Goal: Information Seeking & Learning: Learn about a topic

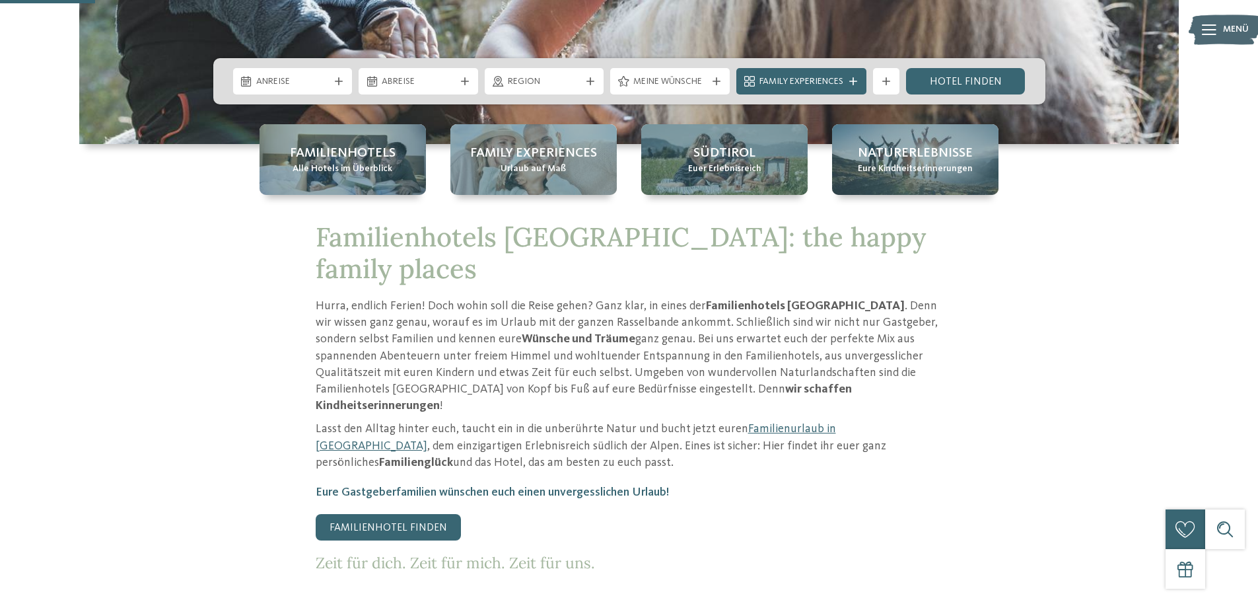
scroll to position [462, 0]
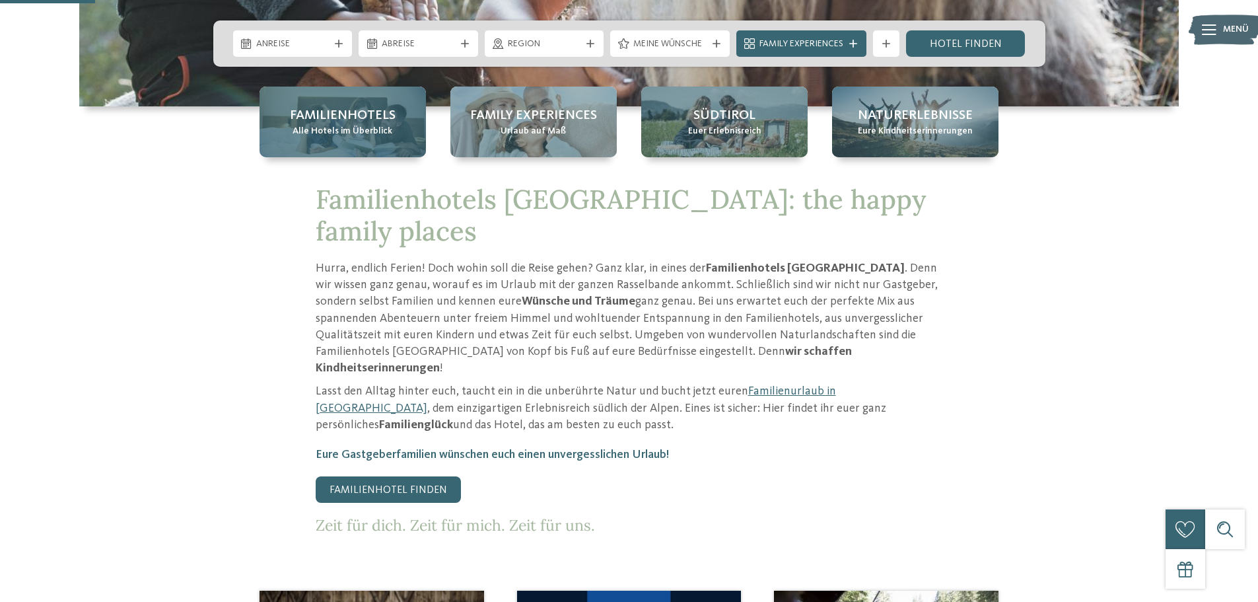
click at [285, 114] on div "Familienhotels Alle Hotels im Überblick" at bounding box center [343, 122] width 166 height 71
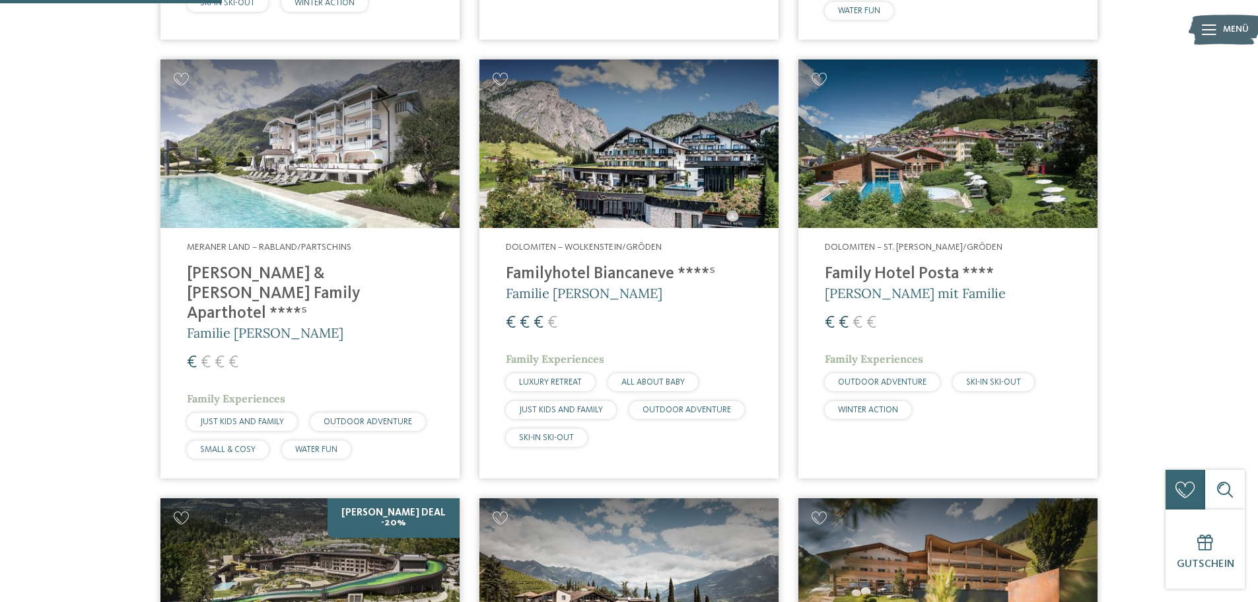
scroll to position [792, 0]
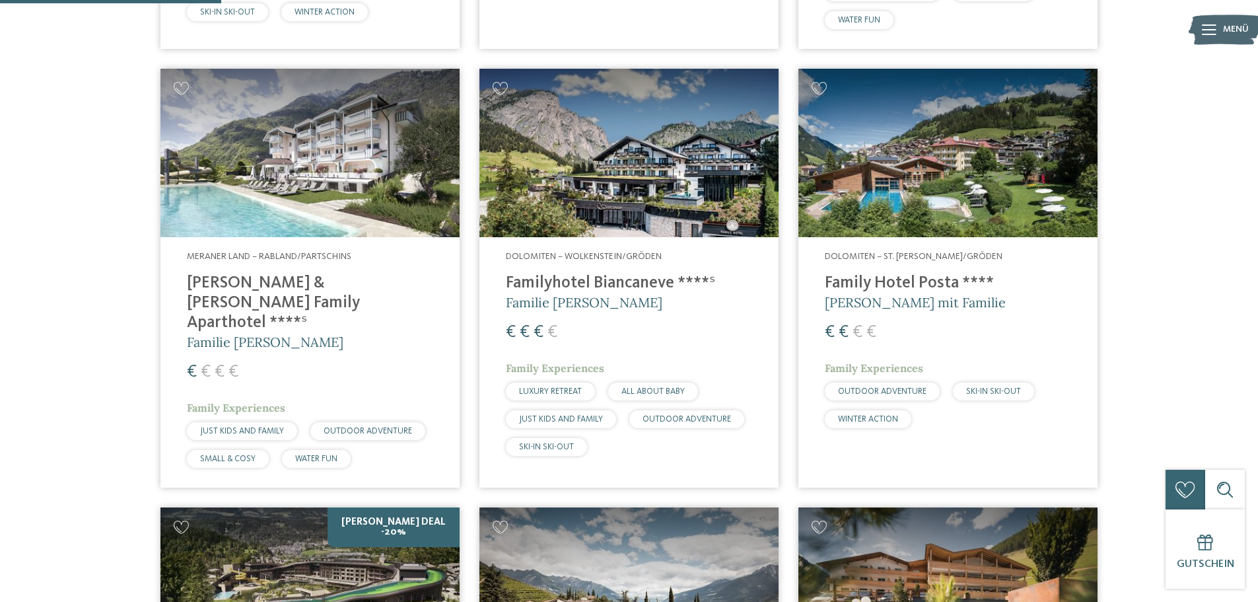
click at [195, 184] on img at bounding box center [309, 153] width 299 height 168
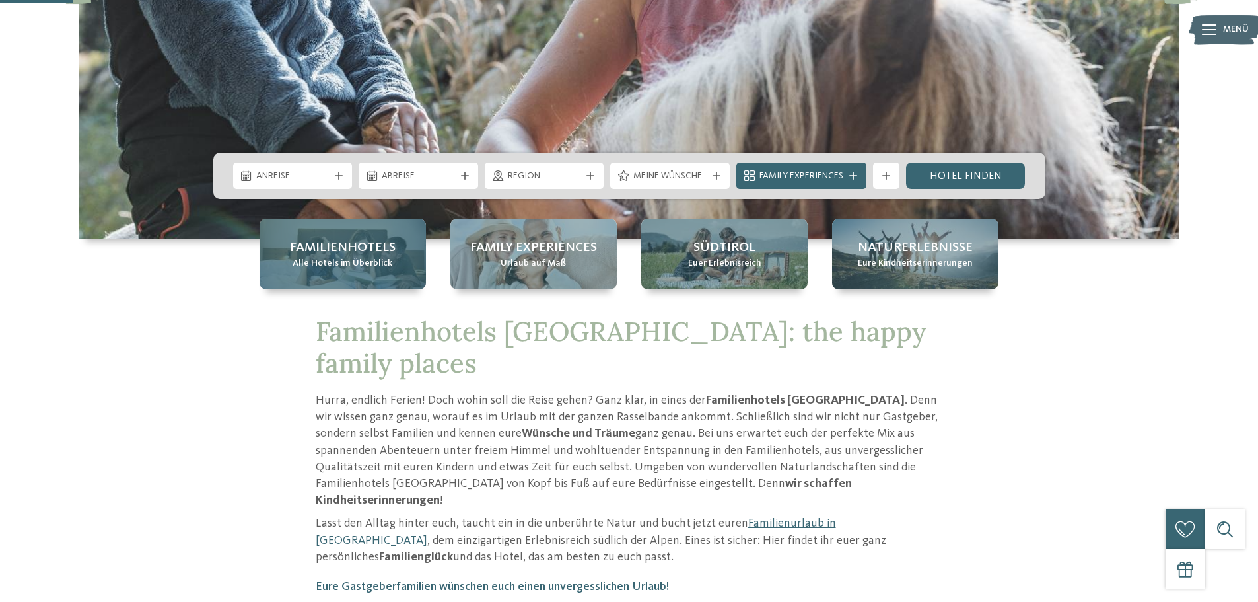
click at [368, 277] on div "Familienhotels Alle Hotels im Überblick" at bounding box center [343, 254] width 166 height 71
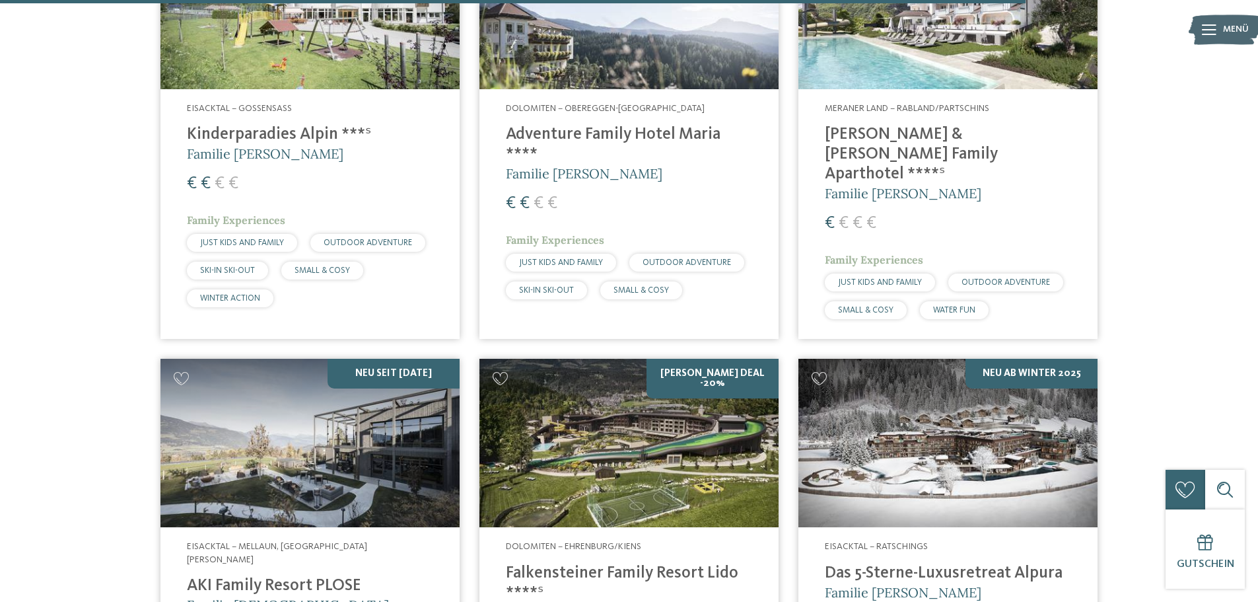
scroll to position [3357, 0]
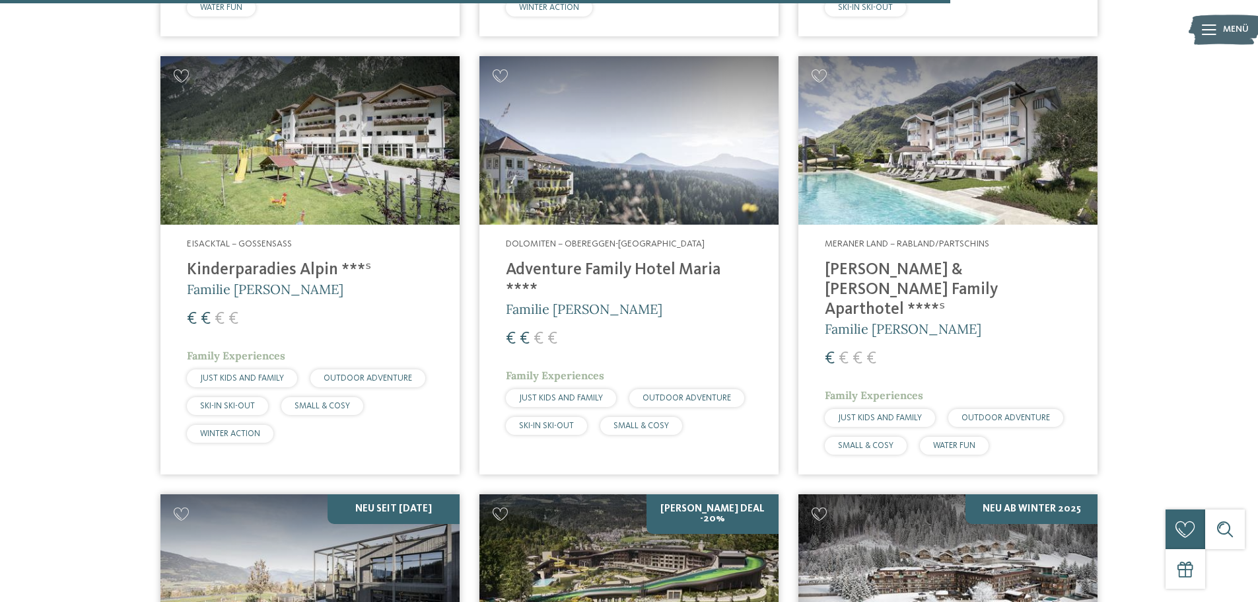
click at [911, 260] on h4 "[PERSON_NAME] & [PERSON_NAME] Family Aparthotel ****ˢ" at bounding box center [948, 289] width 246 height 59
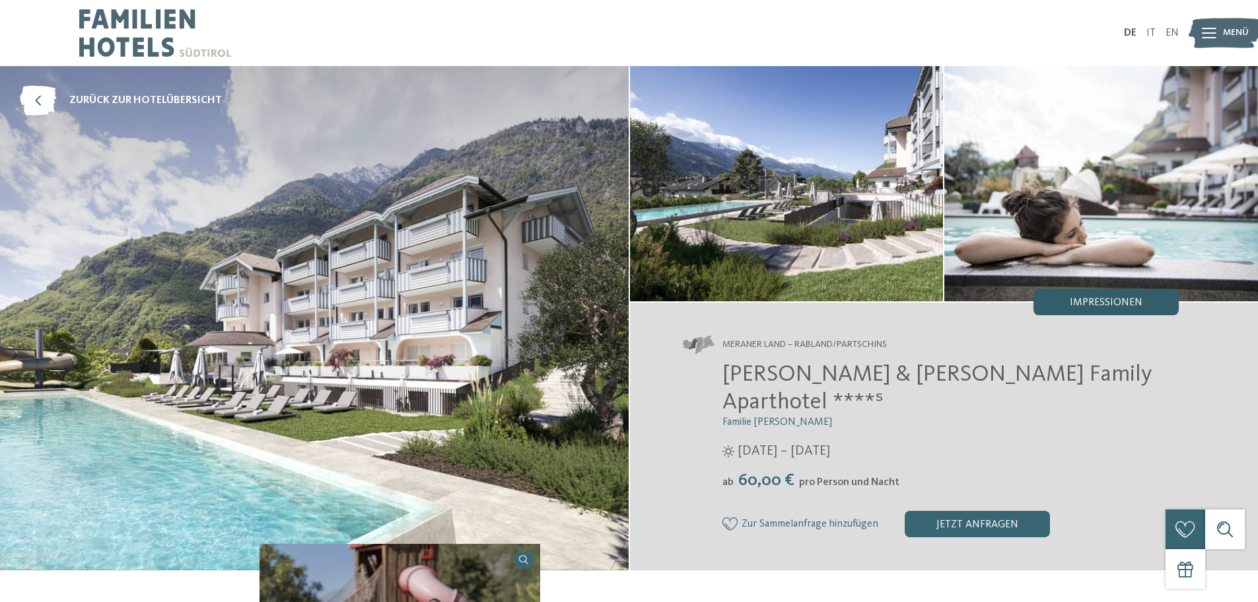
click at [1076, 300] on span "Impressionen" at bounding box center [1106, 302] width 73 height 11
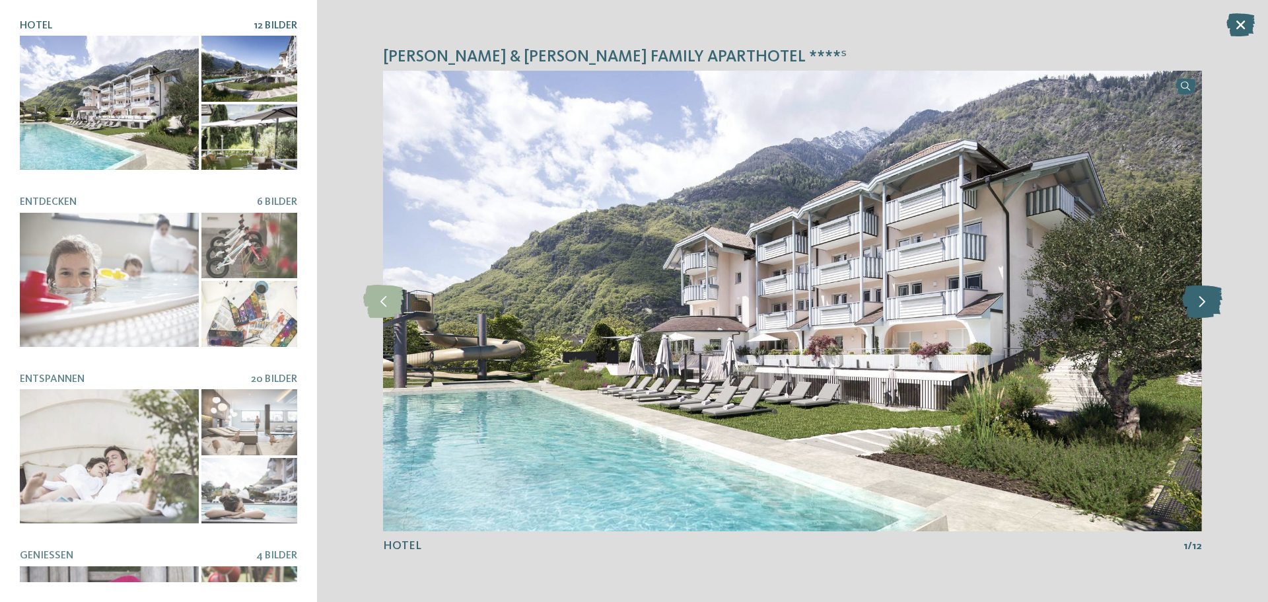
click at [1208, 303] on icon at bounding box center [1202, 301] width 40 height 33
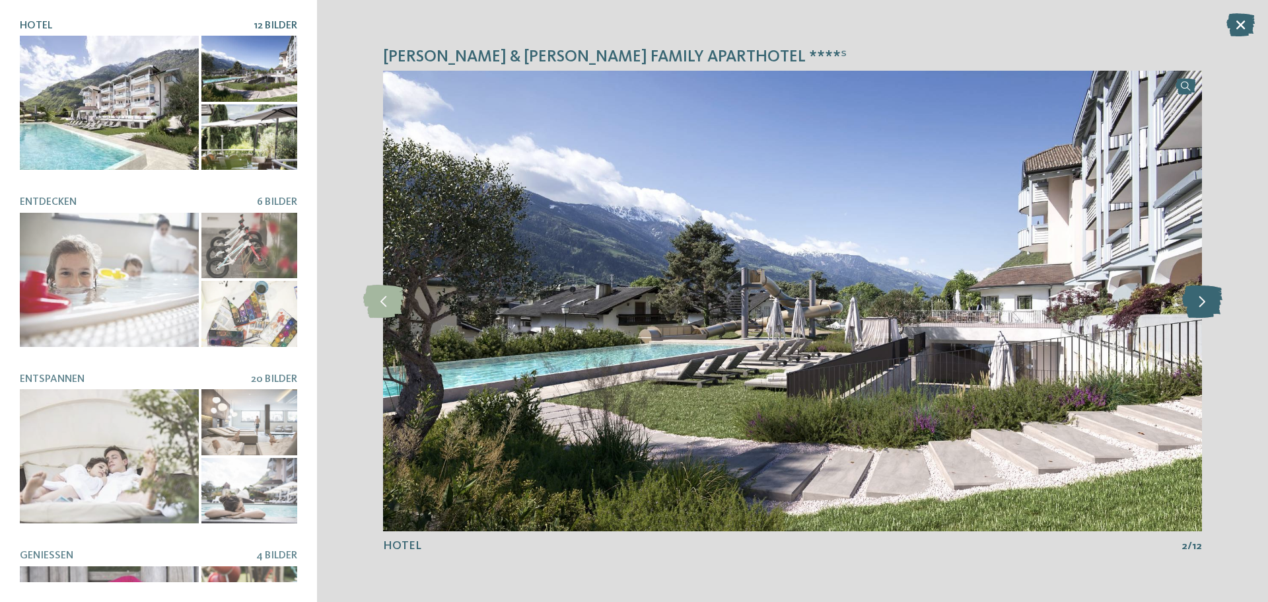
click at [1208, 303] on icon at bounding box center [1202, 301] width 40 height 33
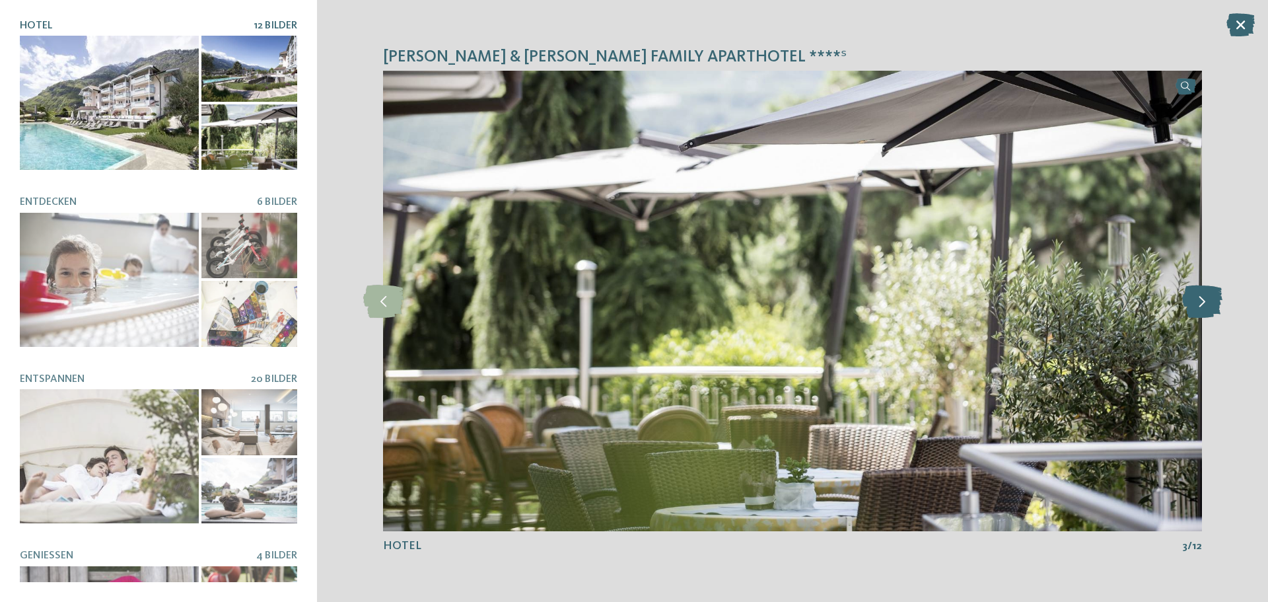
click at [1208, 303] on icon at bounding box center [1202, 301] width 40 height 33
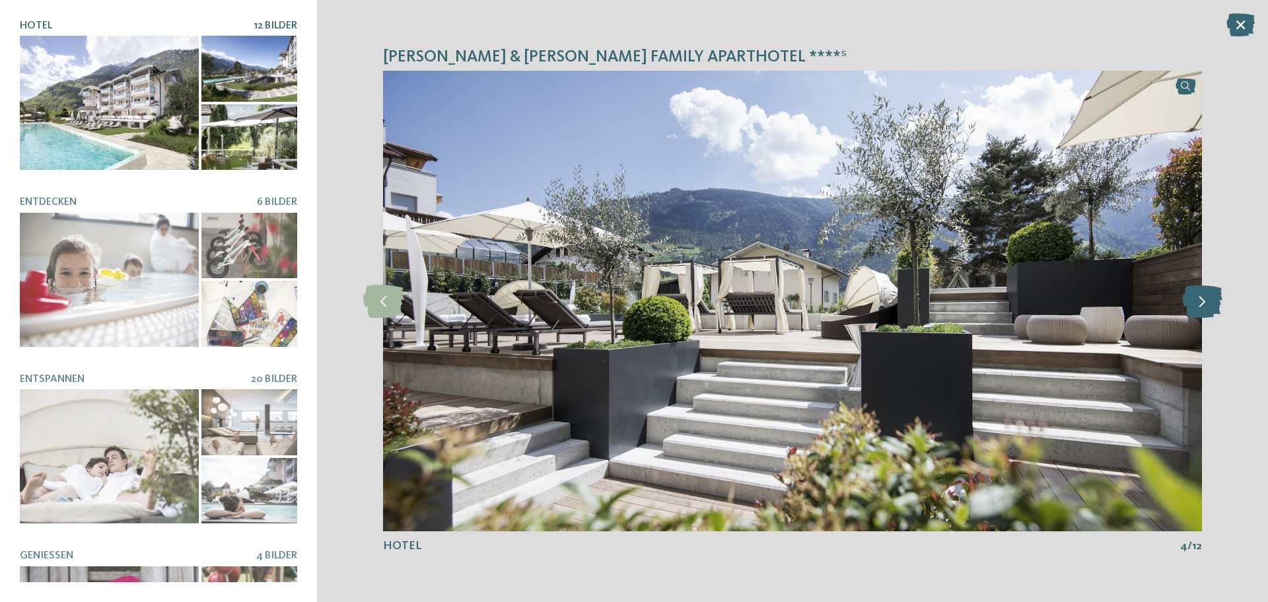
click at [1208, 303] on icon at bounding box center [1202, 301] width 40 height 33
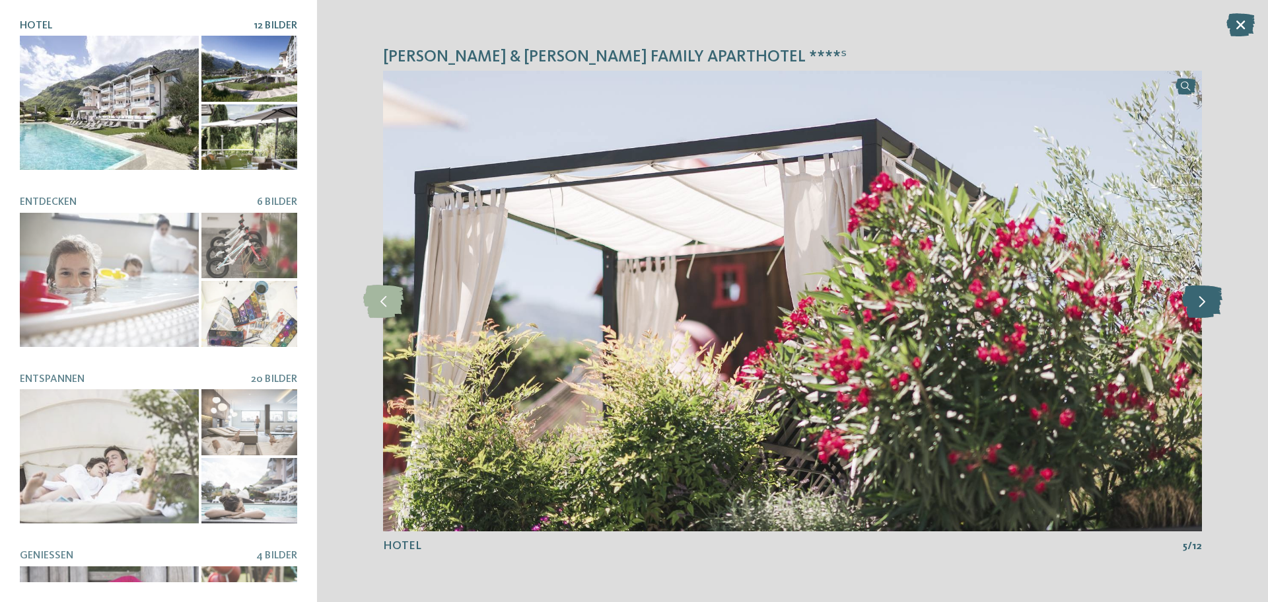
click at [1208, 303] on icon at bounding box center [1202, 301] width 40 height 33
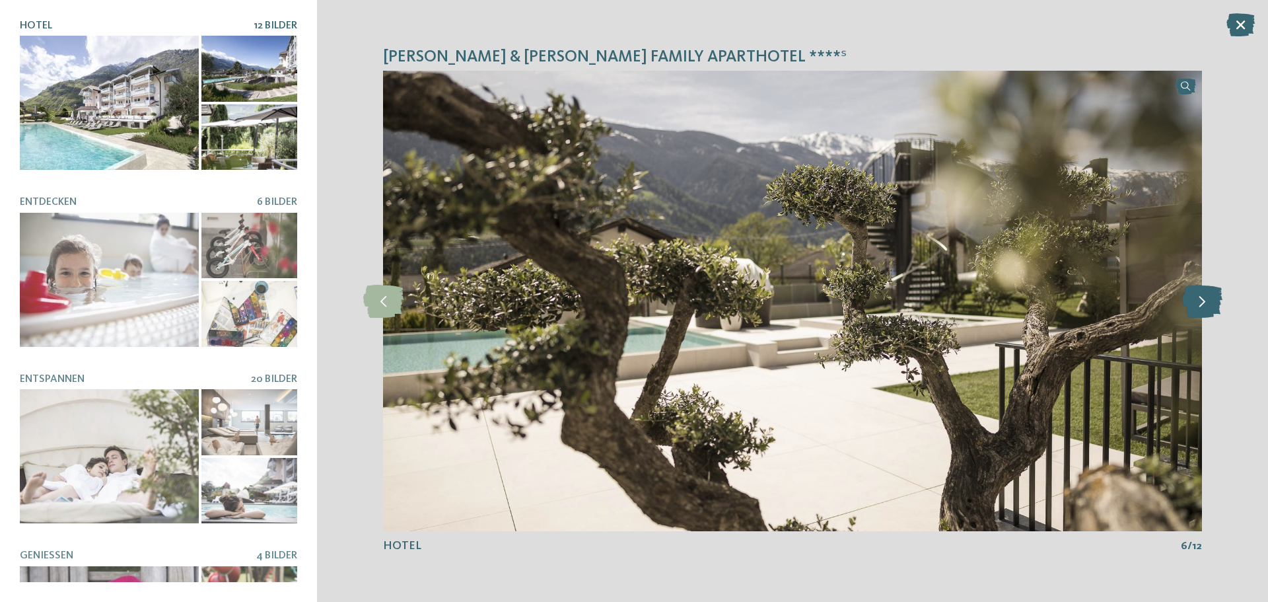
click at [1208, 303] on icon at bounding box center [1202, 301] width 40 height 33
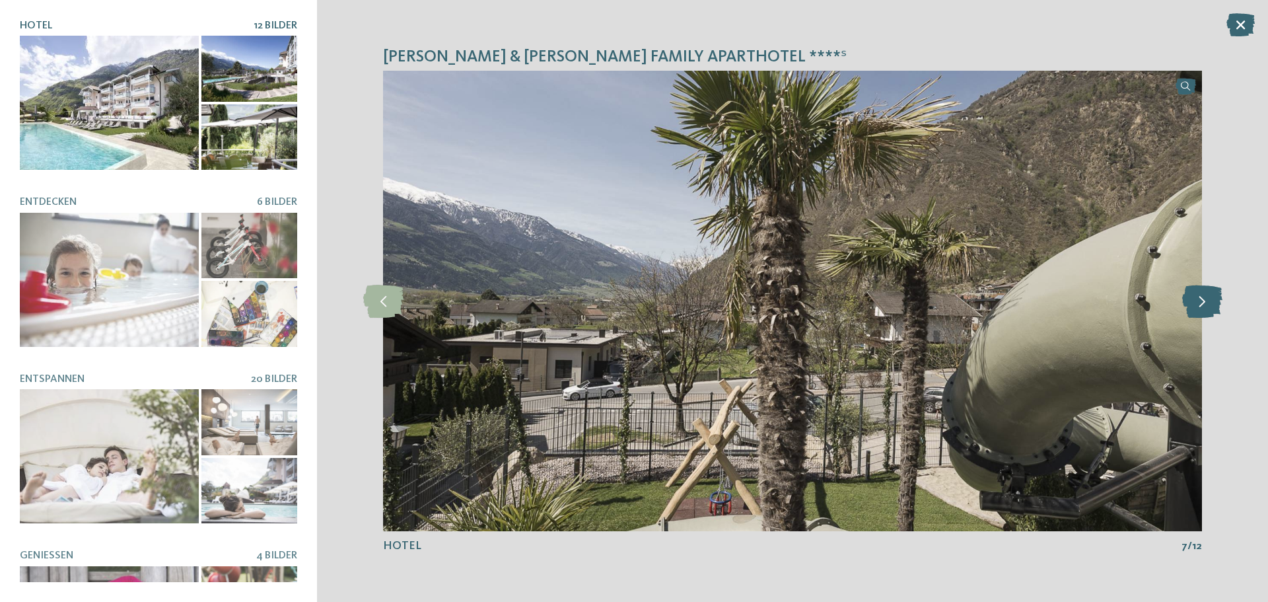
click at [1208, 303] on icon at bounding box center [1202, 301] width 40 height 33
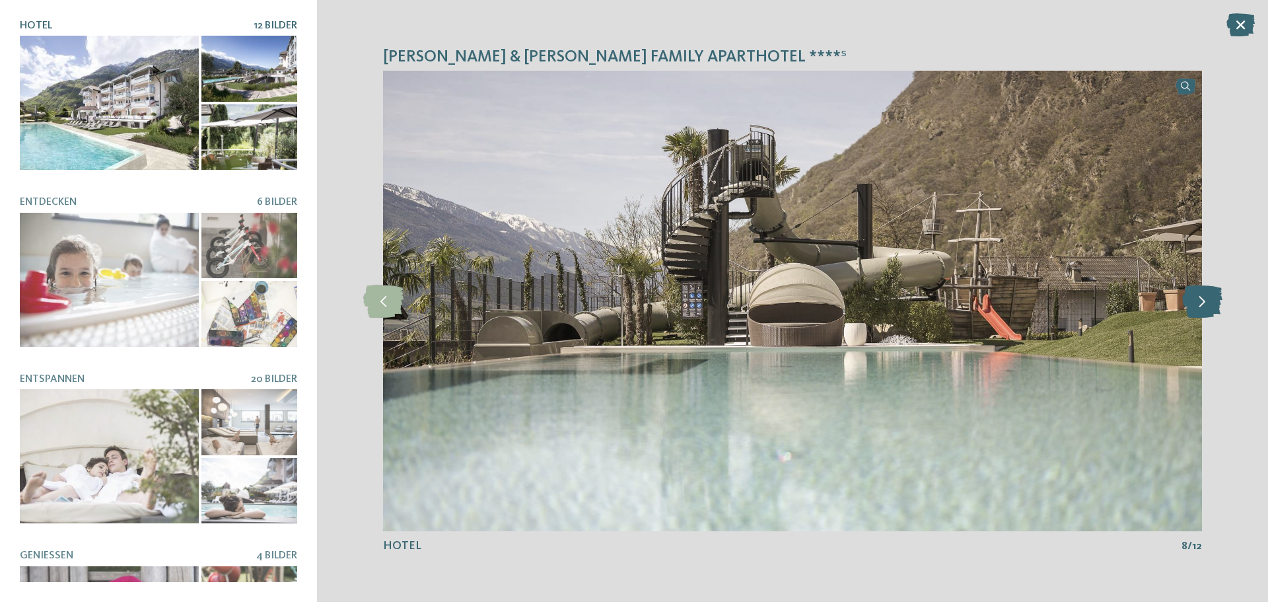
click at [1208, 303] on icon at bounding box center [1202, 301] width 40 height 33
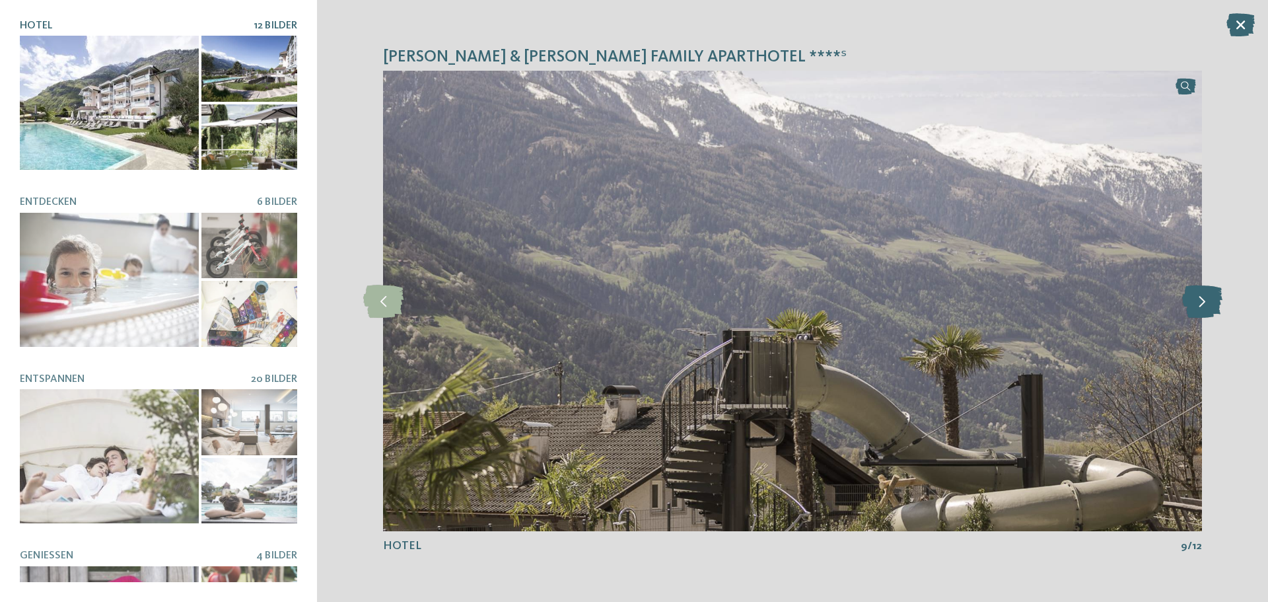
click at [1208, 303] on icon at bounding box center [1202, 301] width 40 height 33
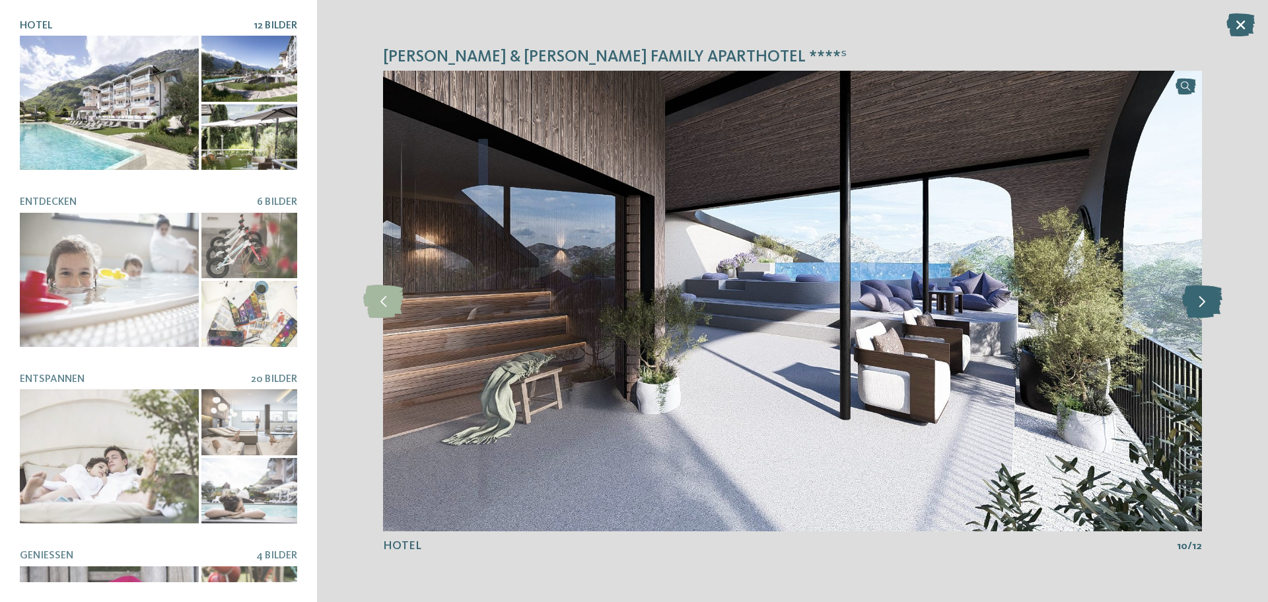
click at [1208, 303] on icon at bounding box center [1202, 301] width 40 height 33
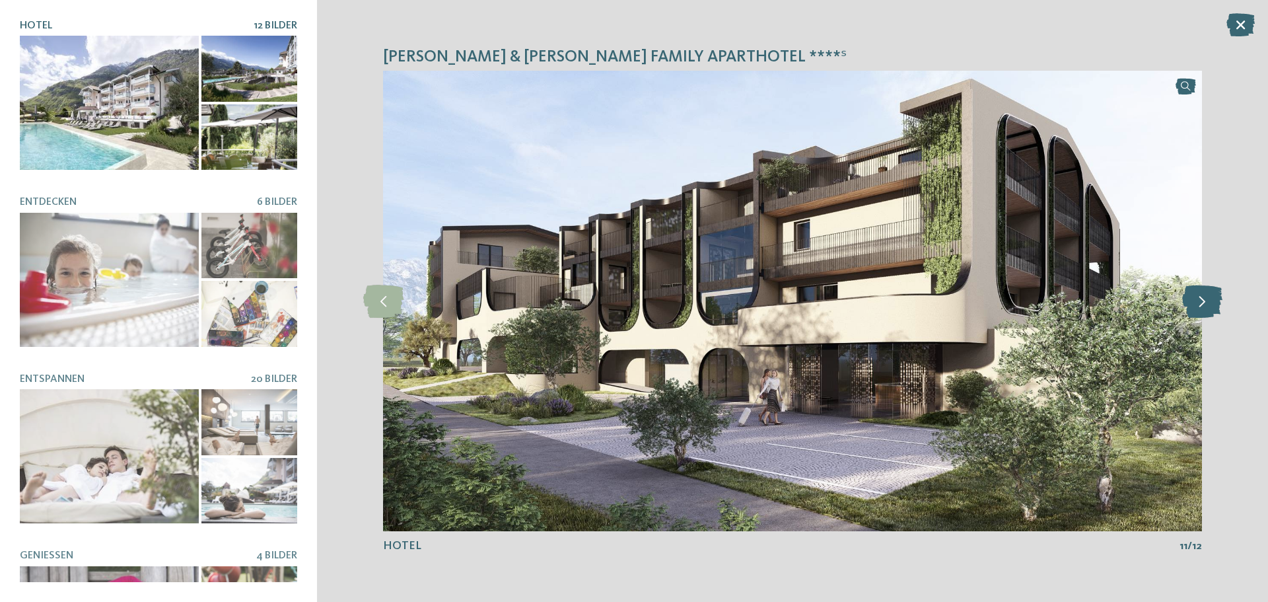
click at [1208, 303] on icon at bounding box center [1202, 301] width 40 height 33
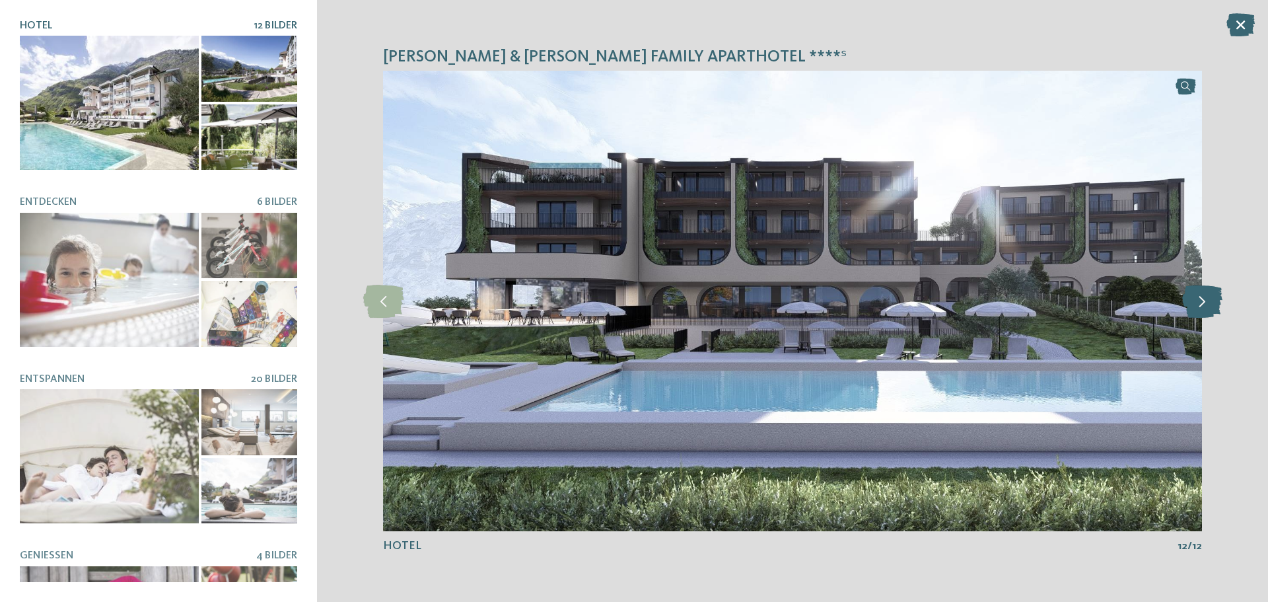
click at [1208, 303] on icon at bounding box center [1202, 301] width 40 height 33
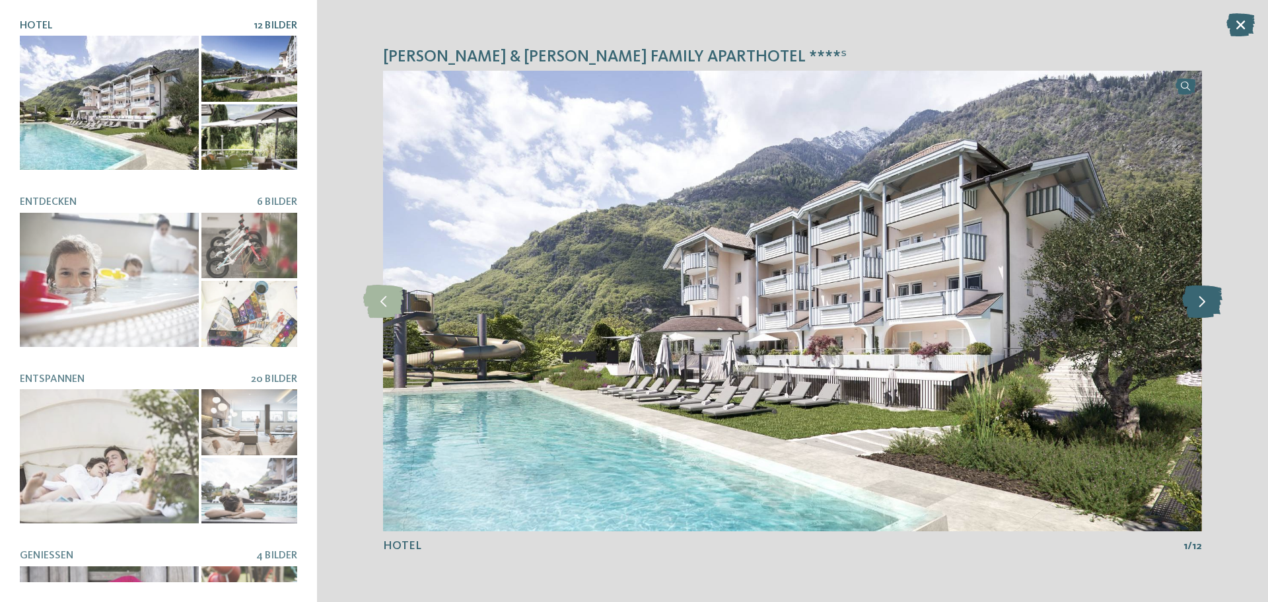
click at [1208, 303] on icon at bounding box center [1202, 301] width 40 height 33
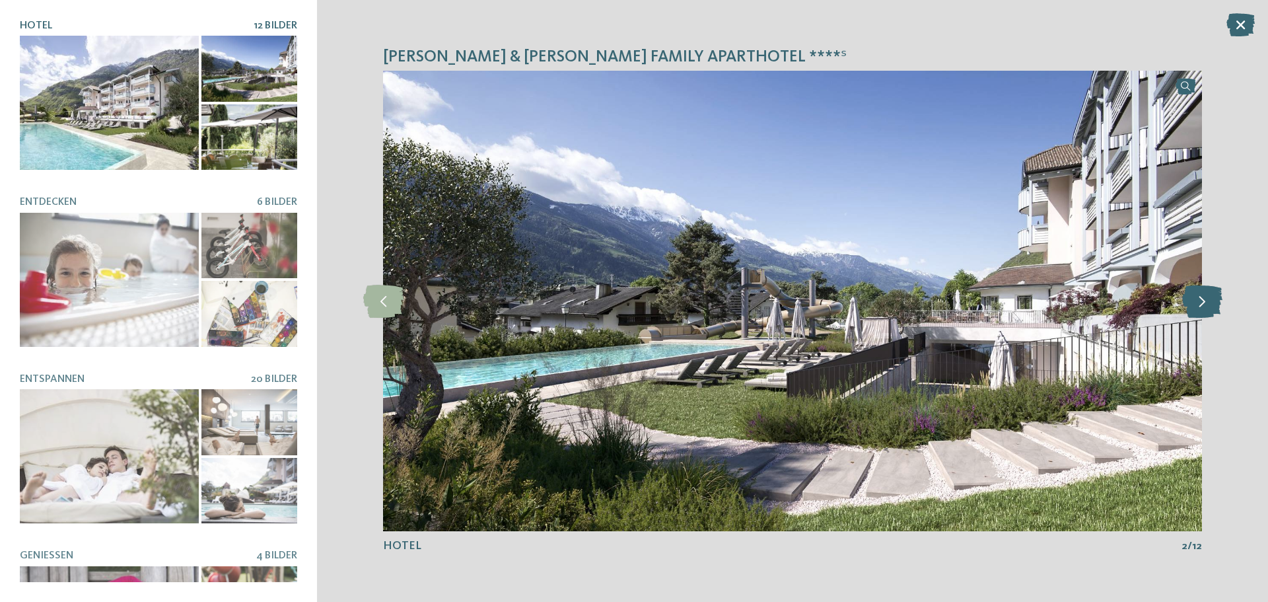
click at [1208, 303] on icon at bounding box center [1202, 301] width 40 height 33
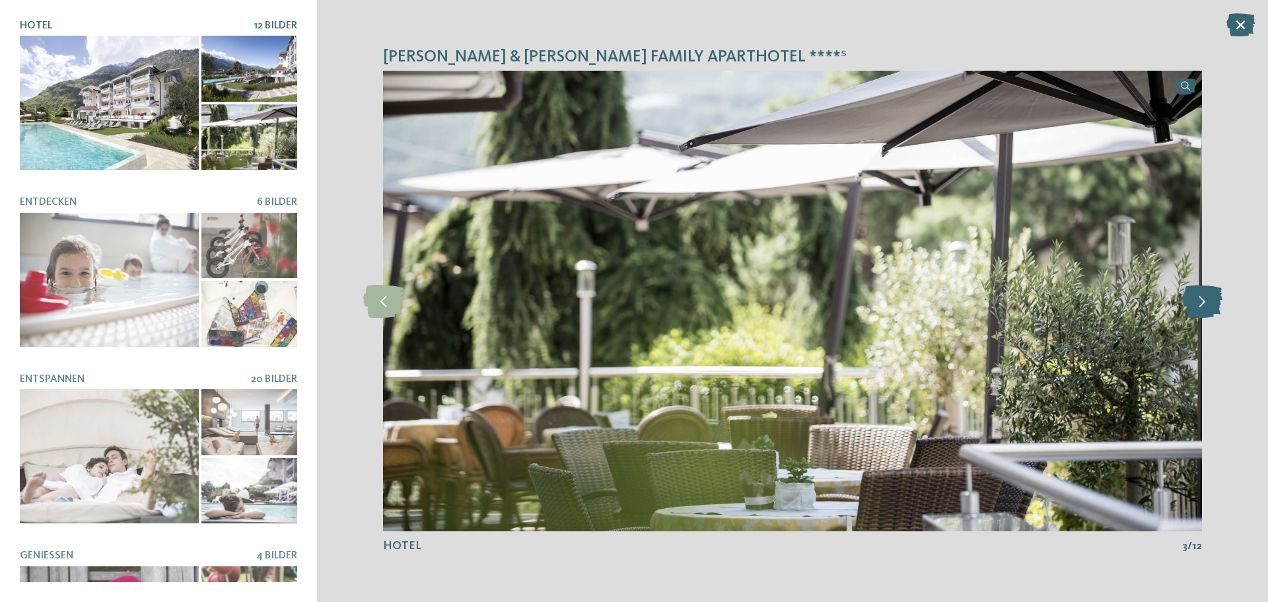
click at [1208, 303] on icon at bounding box center [1202, 301] width 40 height 33
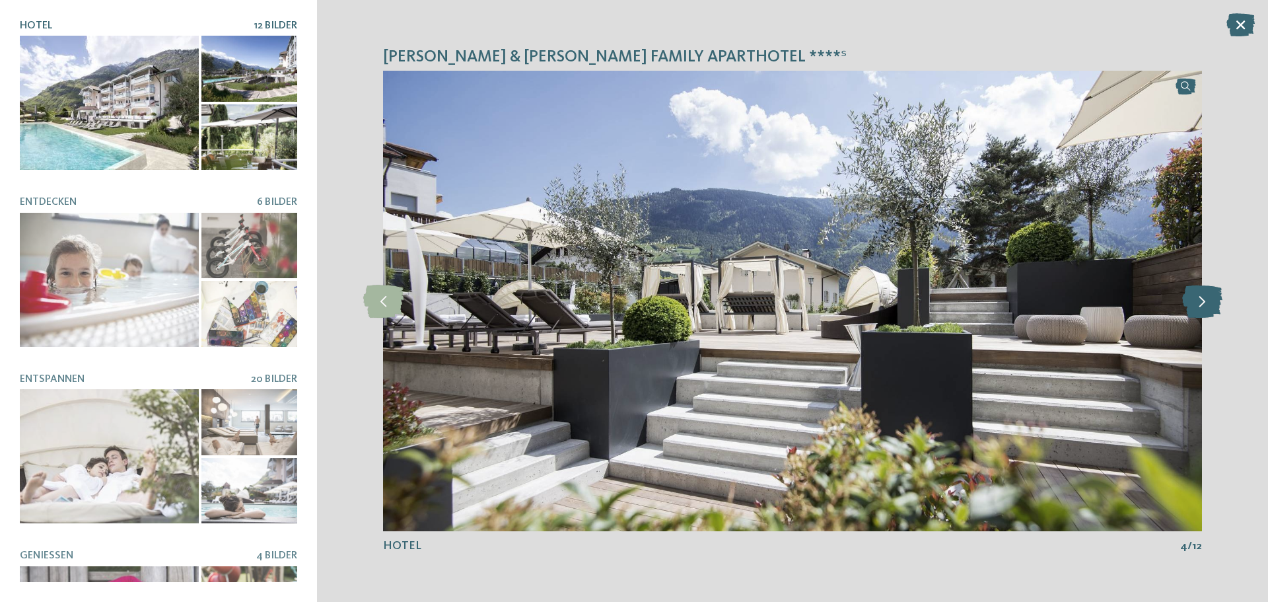
click at [1208, 303] on icon at bounding box center [1202, 301] width 40 height 33
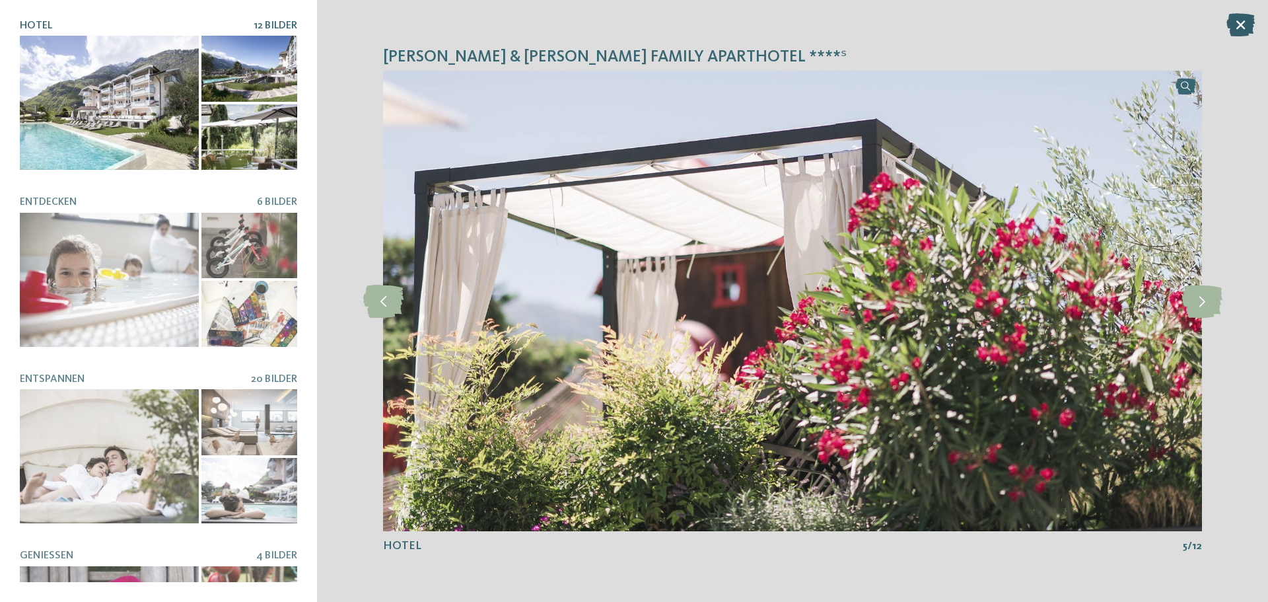
click at [1243, 23] on icon at bounding box center [1240, 24] width 28 height 23
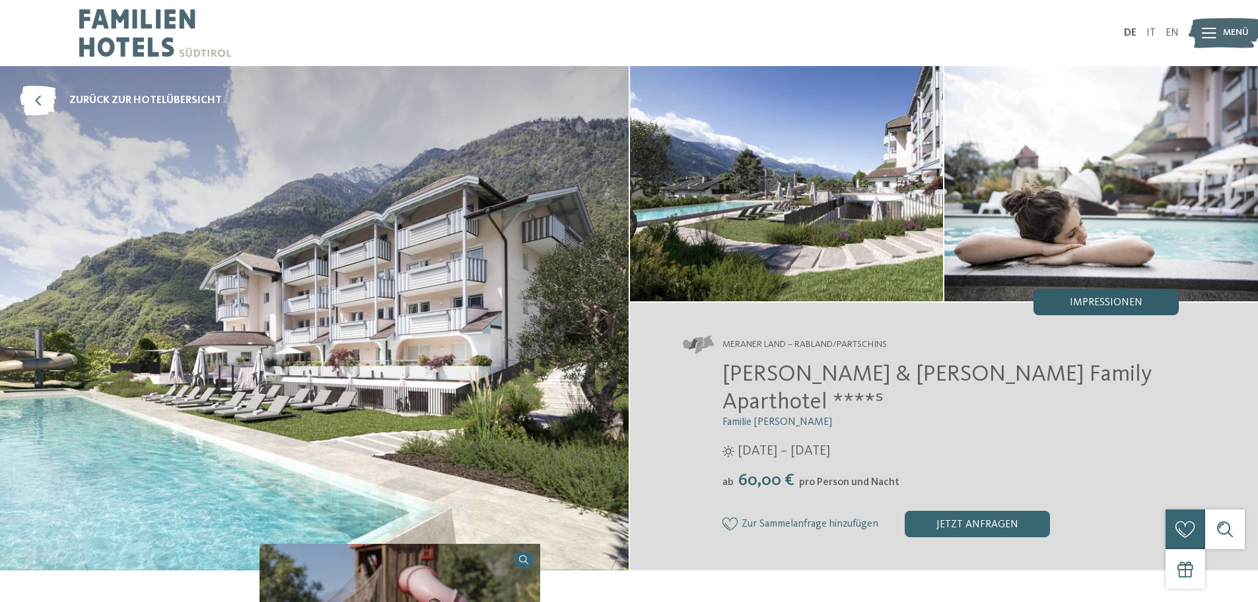
click at [1082, 298] on span "Impressionen" at bounding box center [1106, 302] width 73 height 11
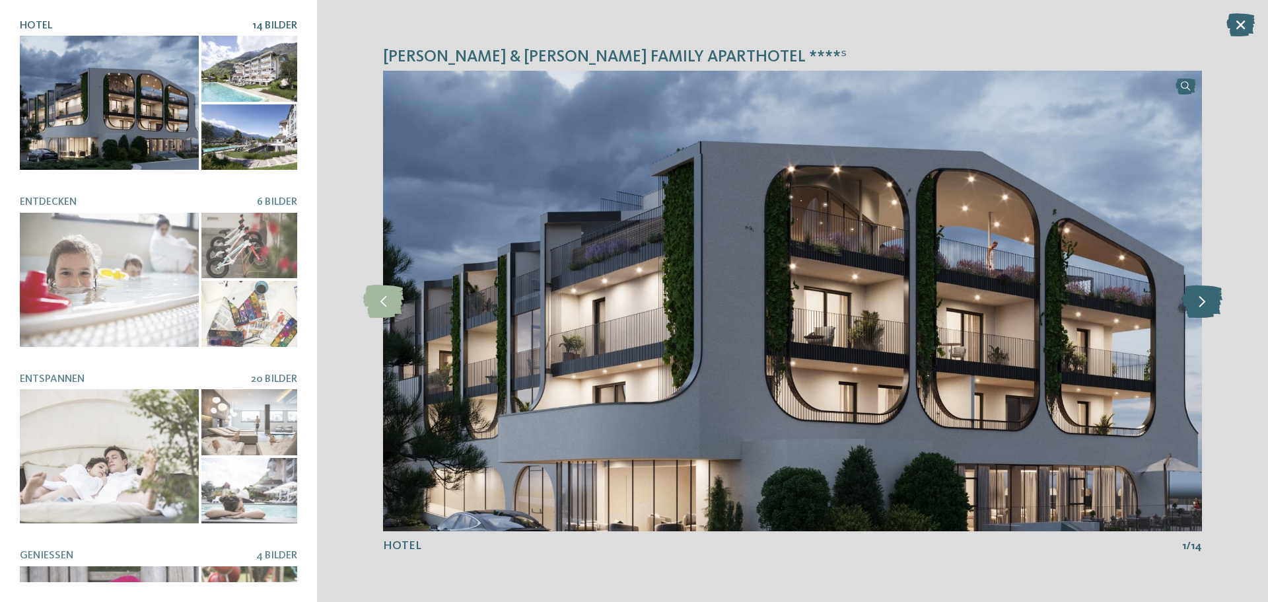
click at [1204, 308] on icon at bounding box center [1202, 301] width 40 height 33
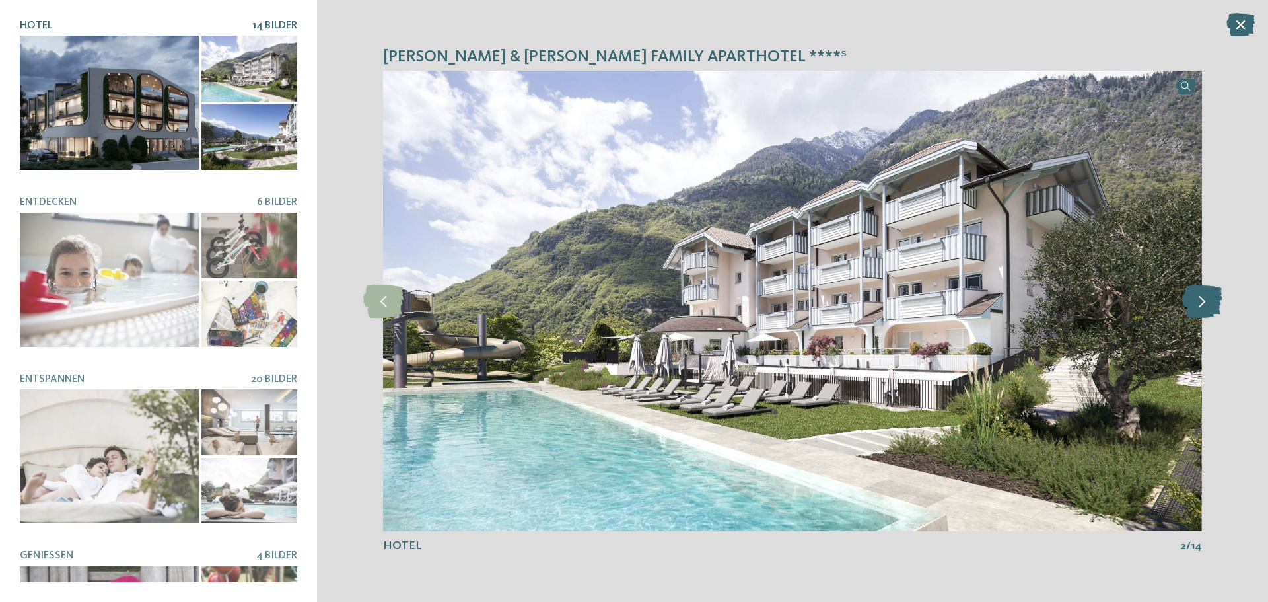
click at [1204, 308] on icon at bounding box center [1202, 301] width 40 height 33
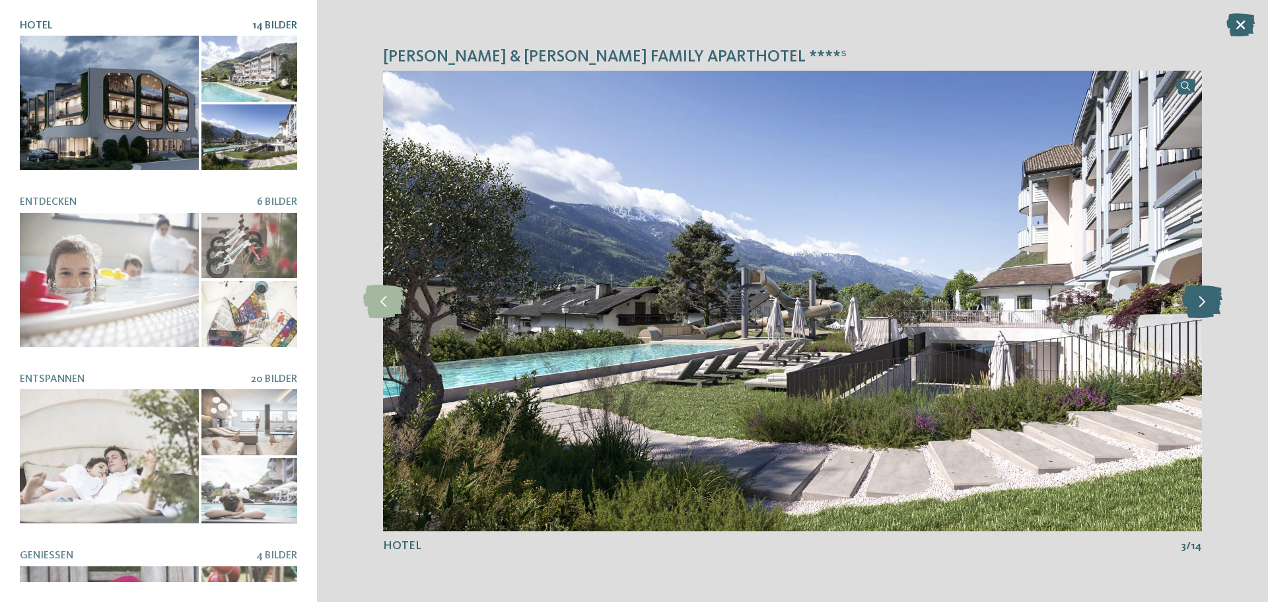
click at [1204, 308] on icon at bounding box center [1202, 301] width 40 height 33
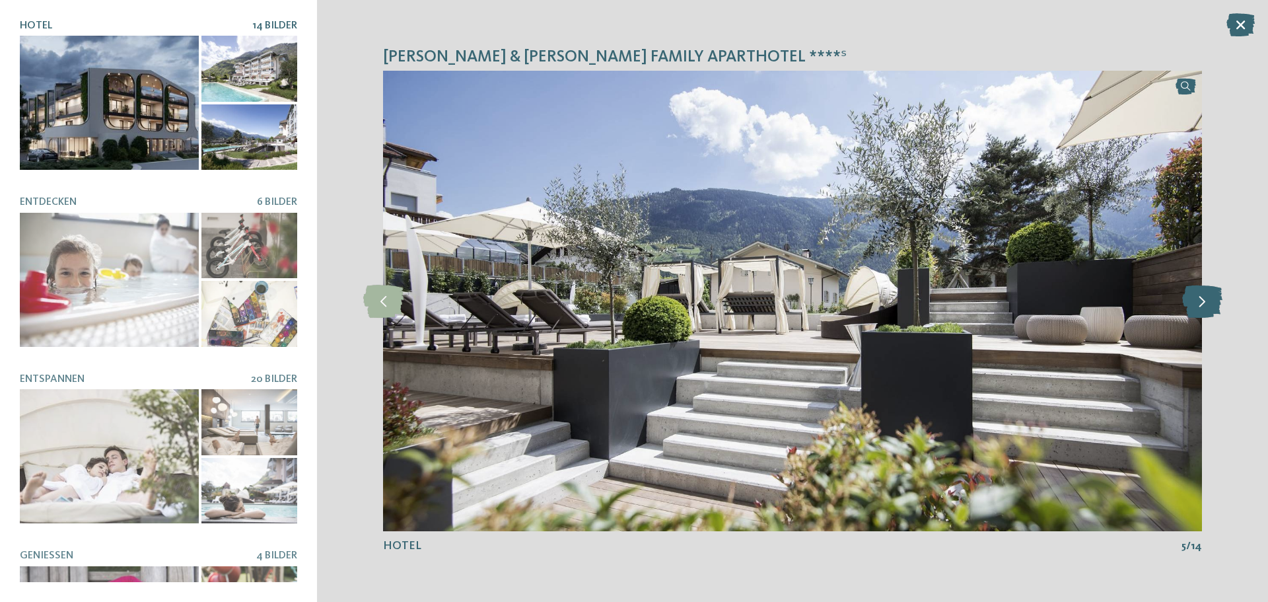
click at [1204, 308] on icon at bounding box center [1202, 301] width 40 height 33
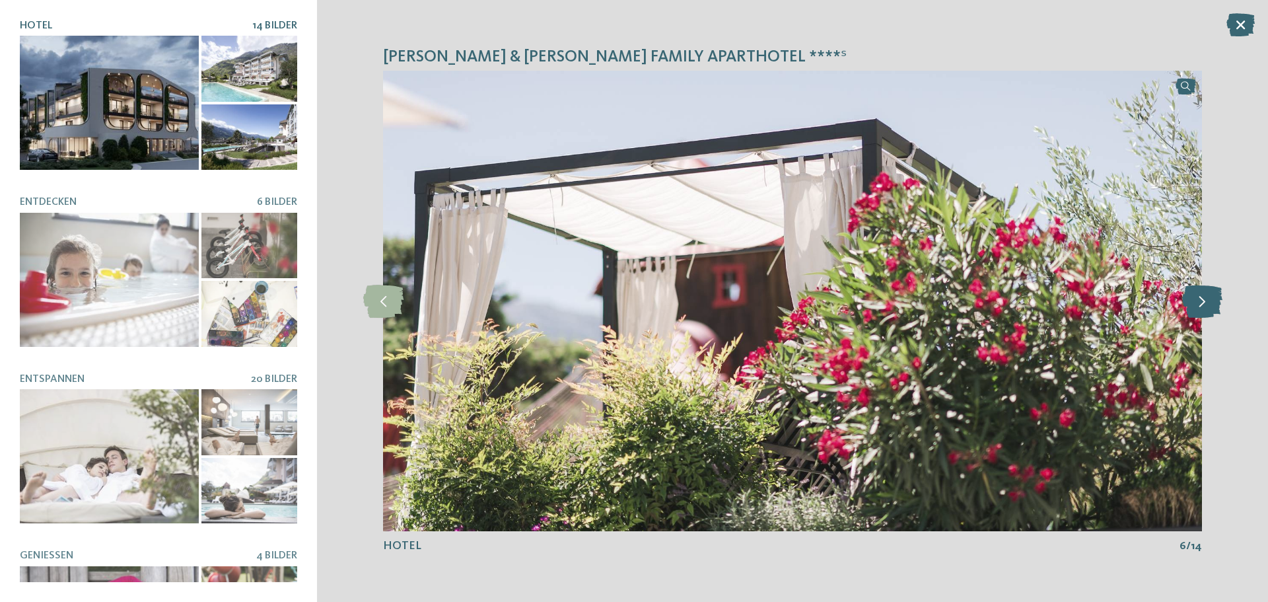
click at [1204, 308] on icon at bounding box center [1202, 301] width 40 height 33
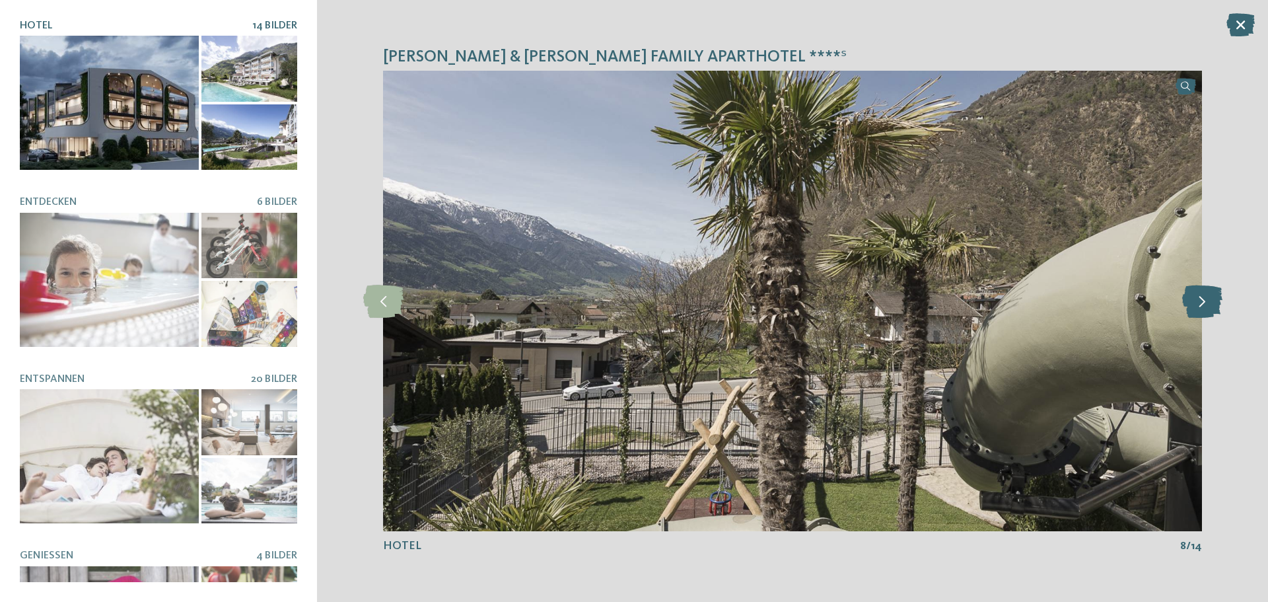
click at [1204, 308] on icon at bounding box center [1202, 301] width 40 height 33
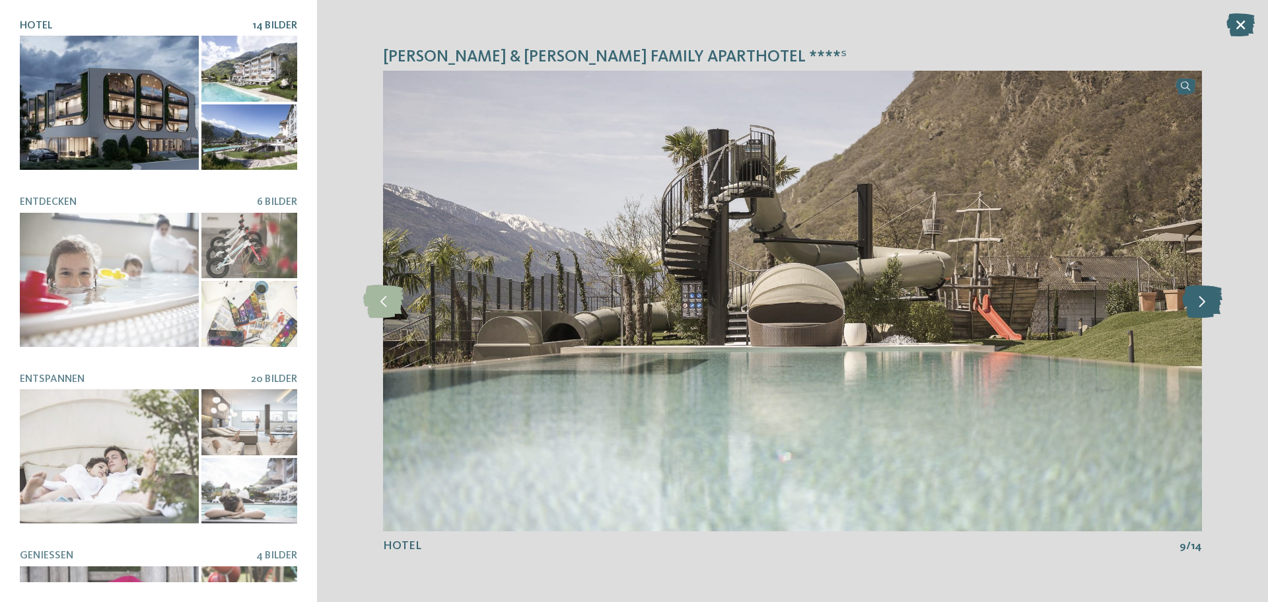
click at [1204, 308] on icon at bounding box center [1202, 301] width 40 height 33
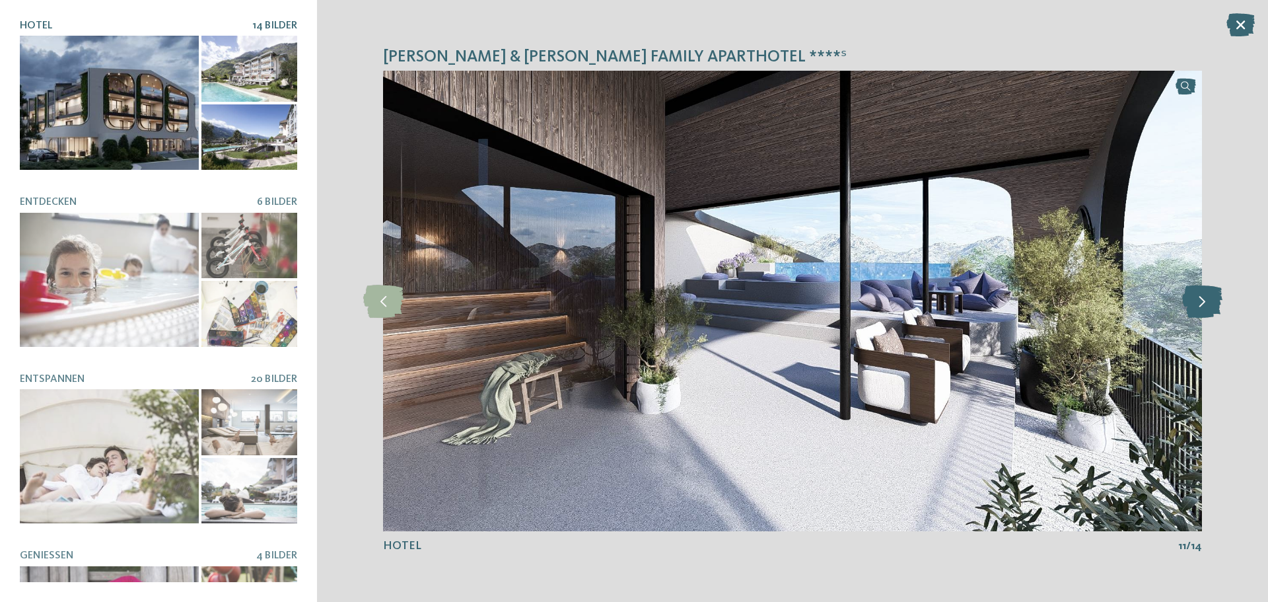
click at [1204, 308] on icon at bounding box center [1202, 301] width 40 height 33
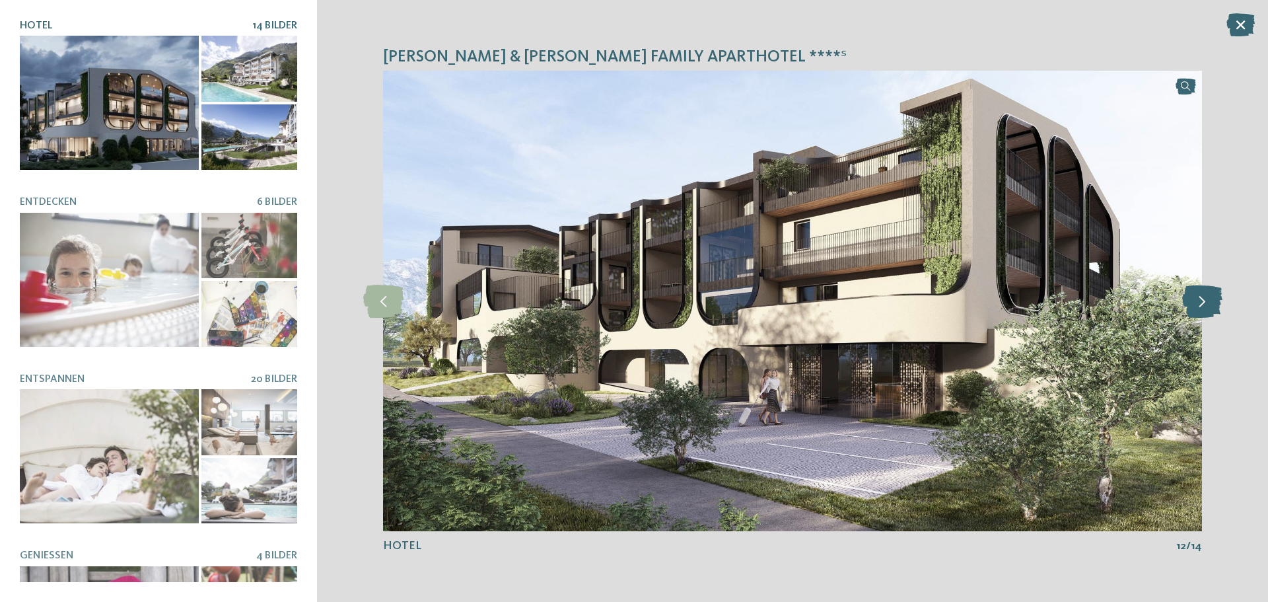
click at [1204, 308] on icon at bounding box center [1202, 301] width 40 height 33
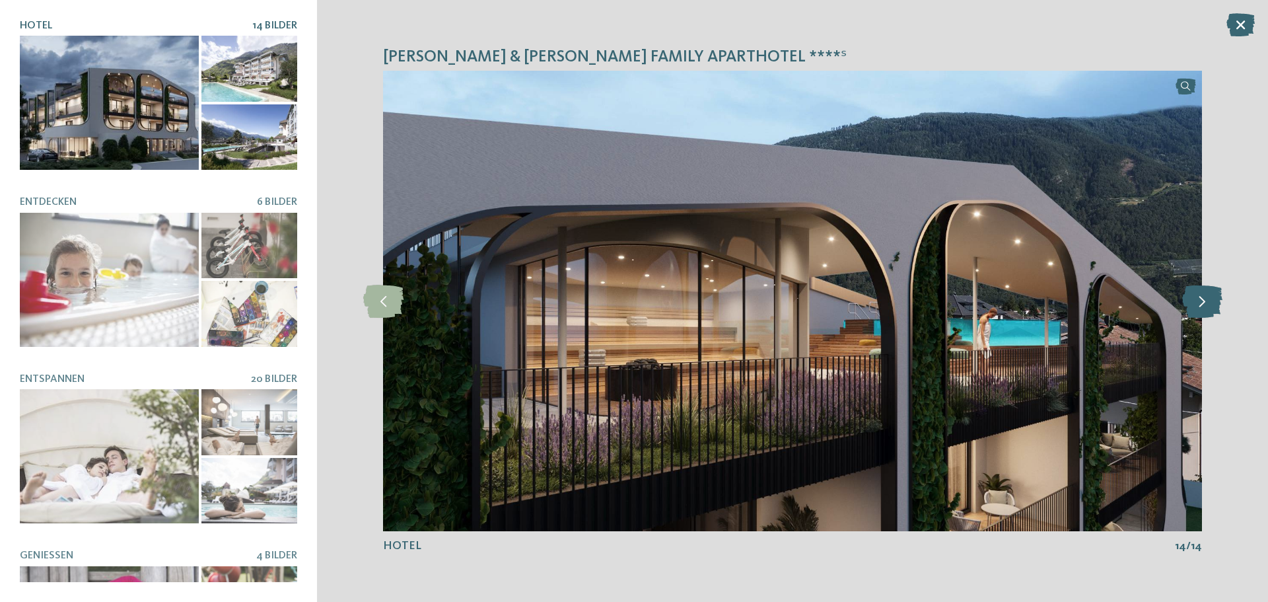
click at [1204, 308] on icon at bounding box center [1202, 301] width 40 height 33
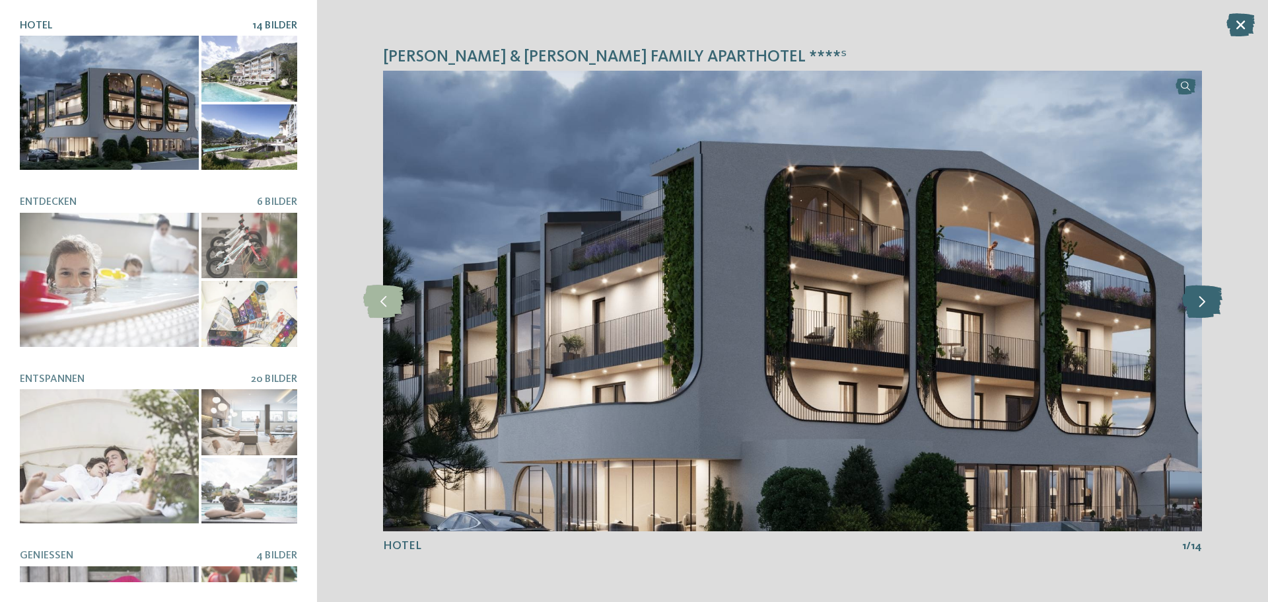
click at [1204, 308] on icon at bounding box center [1202, 301] width 40 height 33
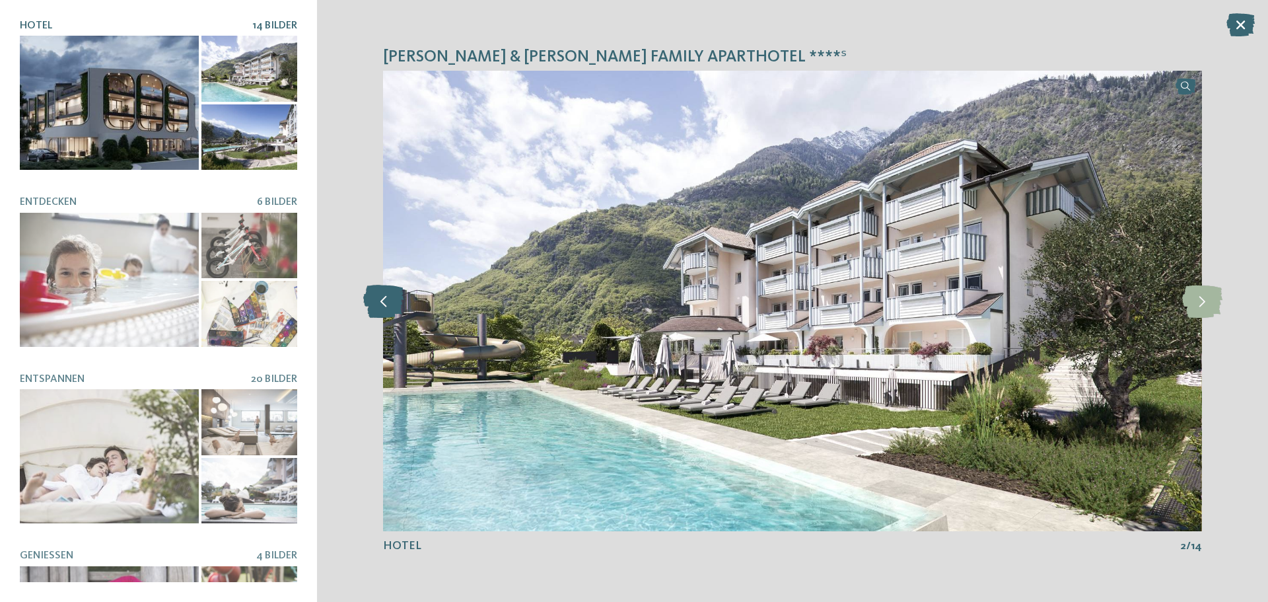
click at [388, 308] on icon at bounding box center [383, 301] width 40 height 33
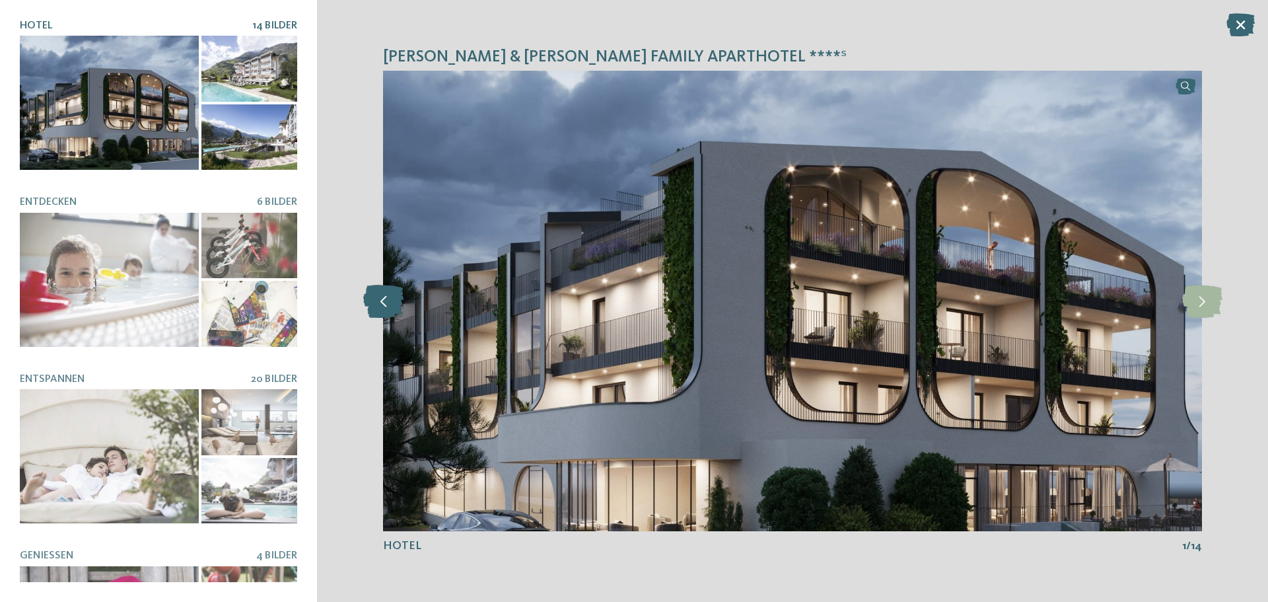
click at [392, 302] on icon at bounding box center [383, 301] width 40 height 33
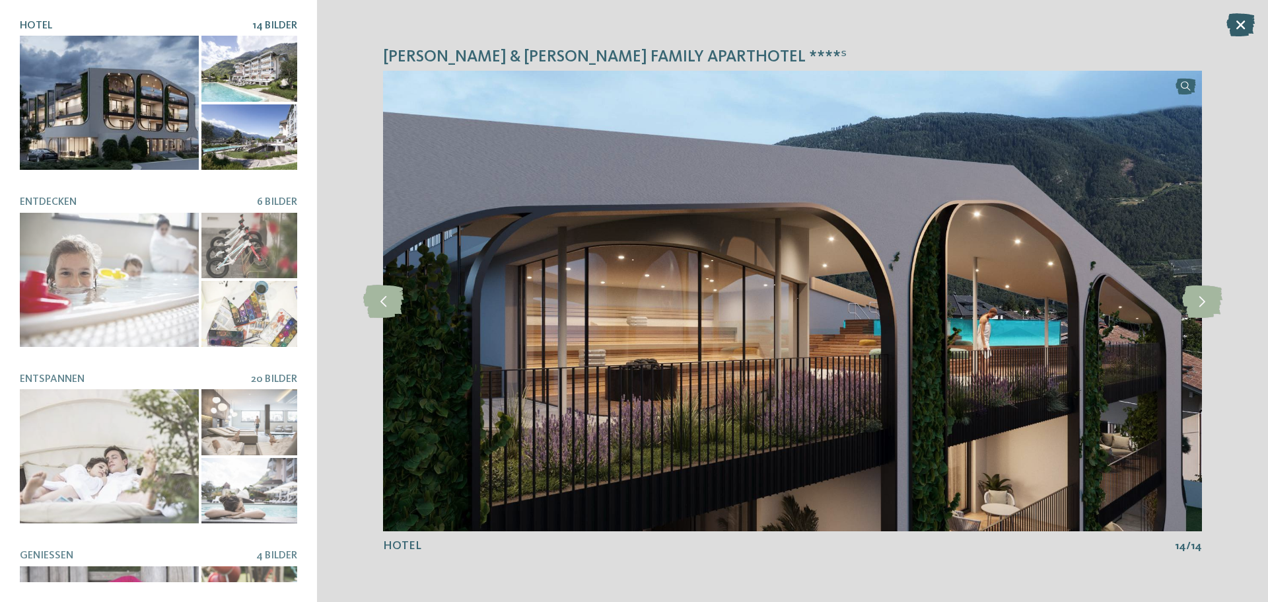
click at [1252, 23] on icon at bounding box center [1240, 24] width 28 height 23
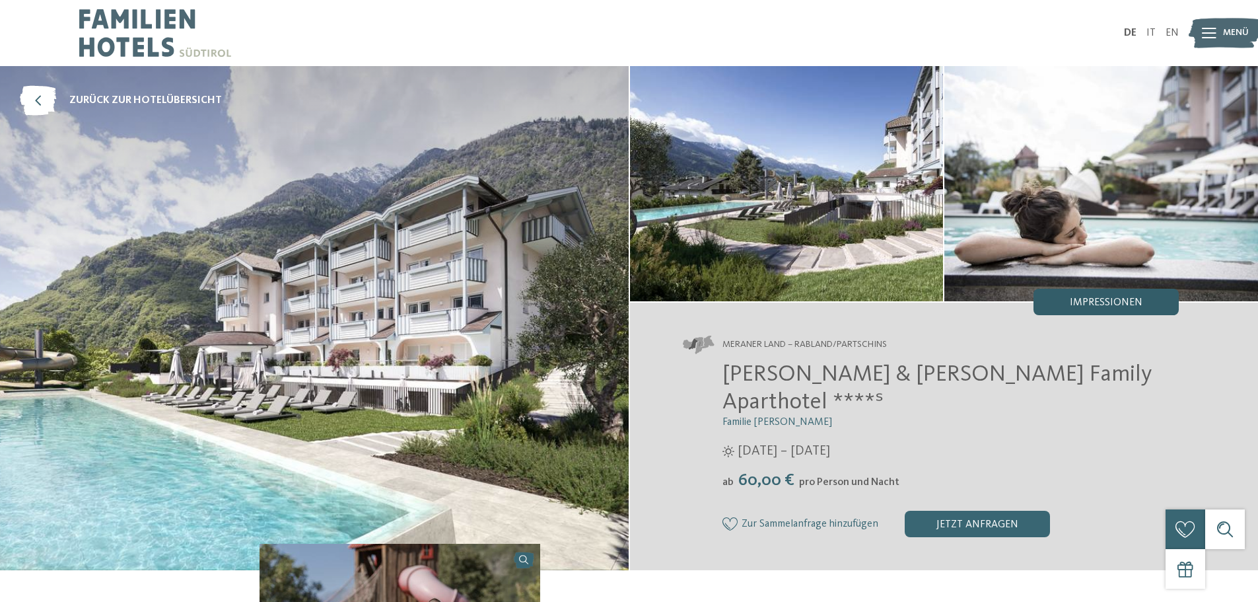
click at [1095, 306] on span "Impressionen" at bounding box center [1106, 302] width 73 height 11
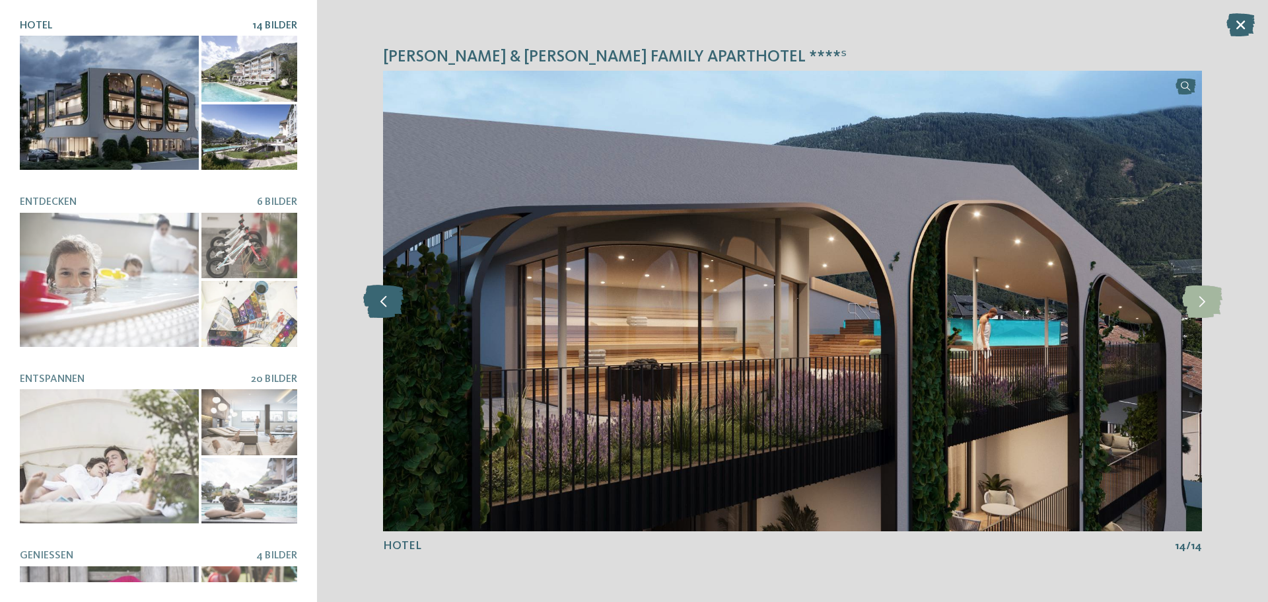
click at [392, 300] on icon at bounding box center [383, 301] width 40 height 33
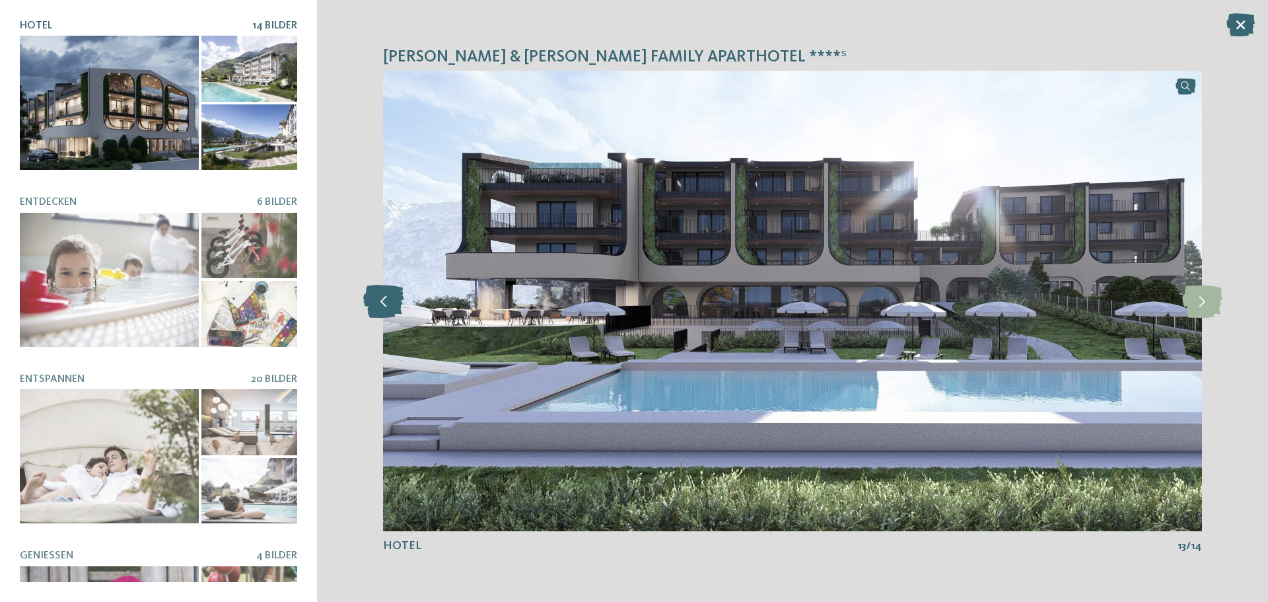
click at [392, 300] on icon at bounding box center [383, 301] width 40 height 33
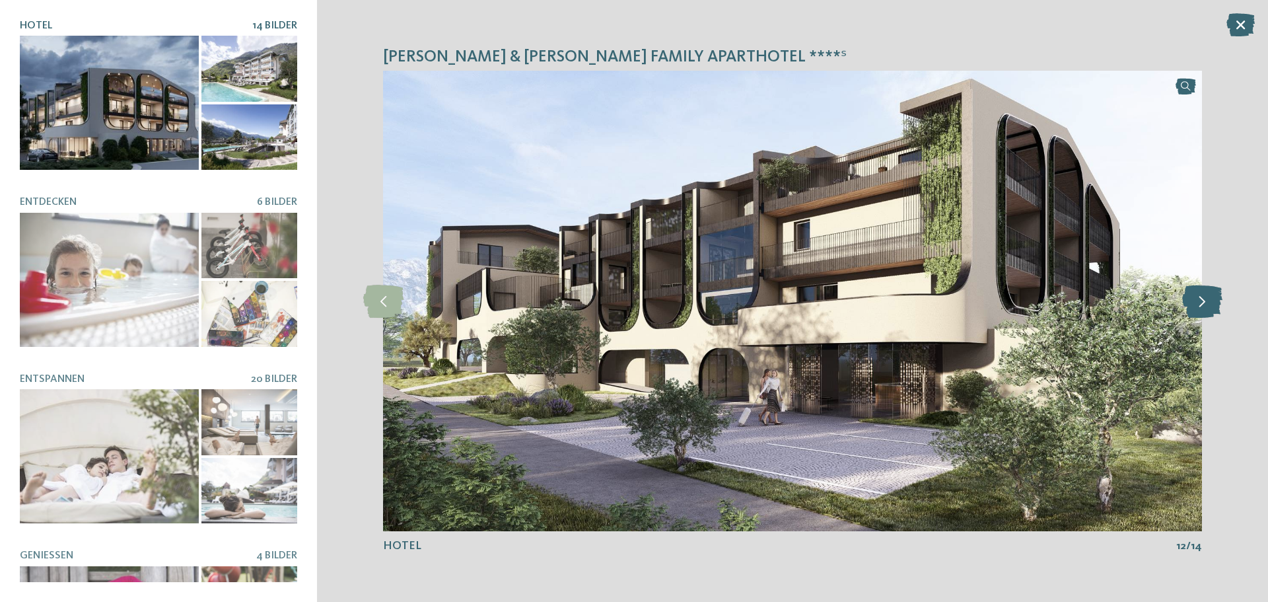
click at [1216, 304] on icon at bounding box center [1202, 301] width 40 height 33
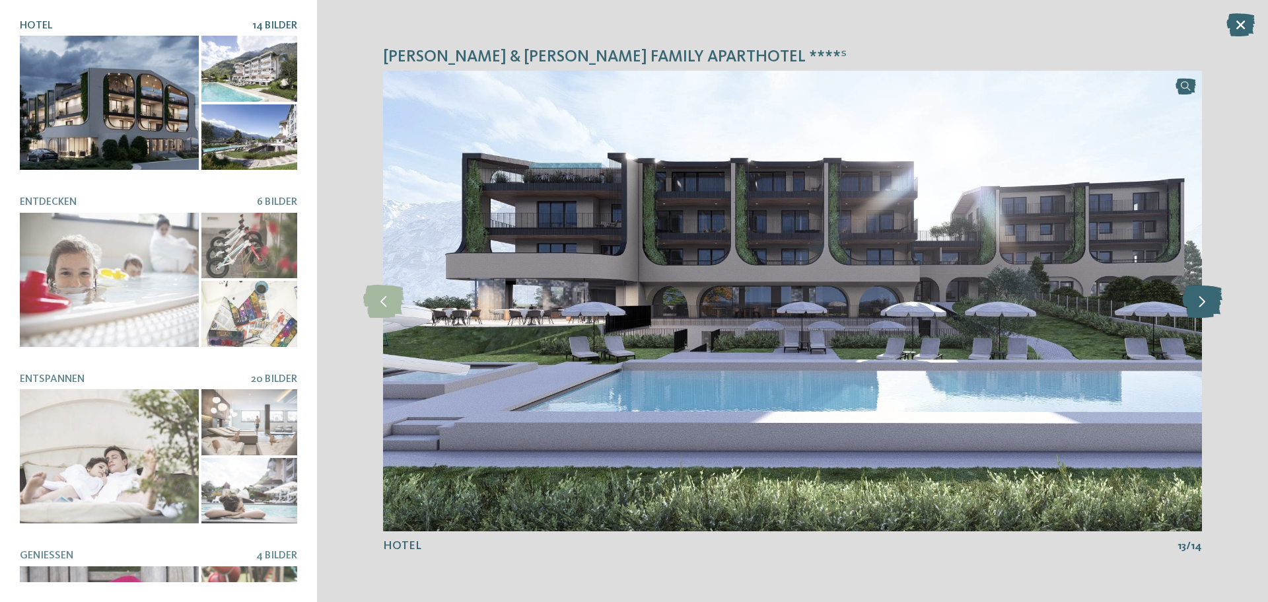
click at [1216, 304] on icon at bounding box center [1202, 301] width 40 height 33
